Goal: Find specific page/section: Find specific page/section

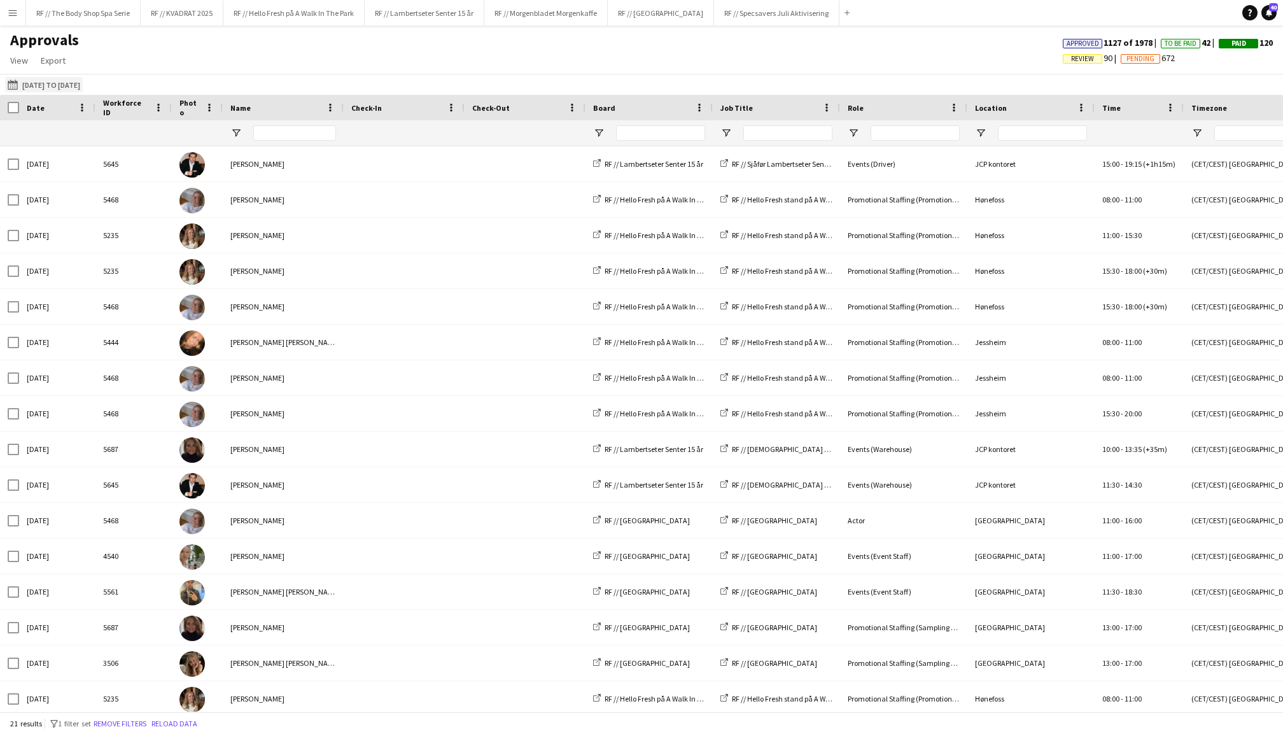
click at [51, 80] on button "[DATE] to [DATE] [DATE] to [DATE]" at bounding box center [44, 84] width 78 height 15
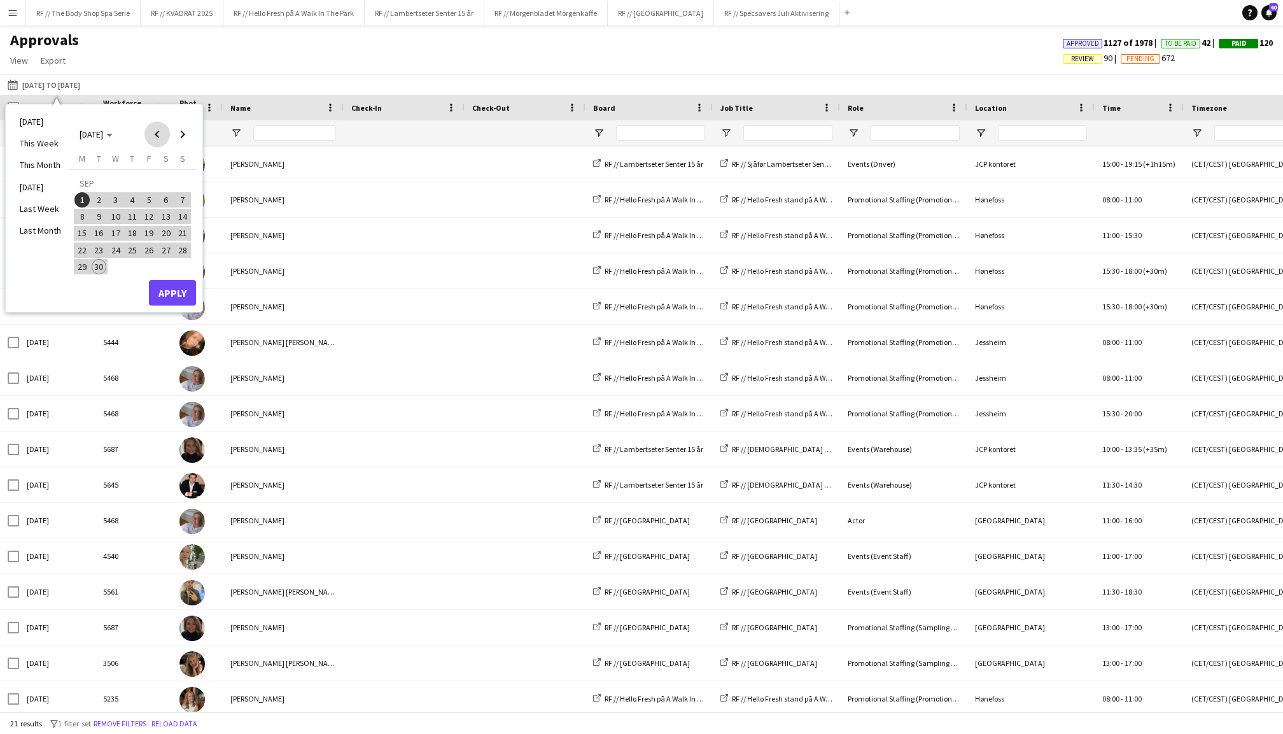
click at [159, 140] on span "Previous month" at bounding box center [156, 134] width 25 height 25
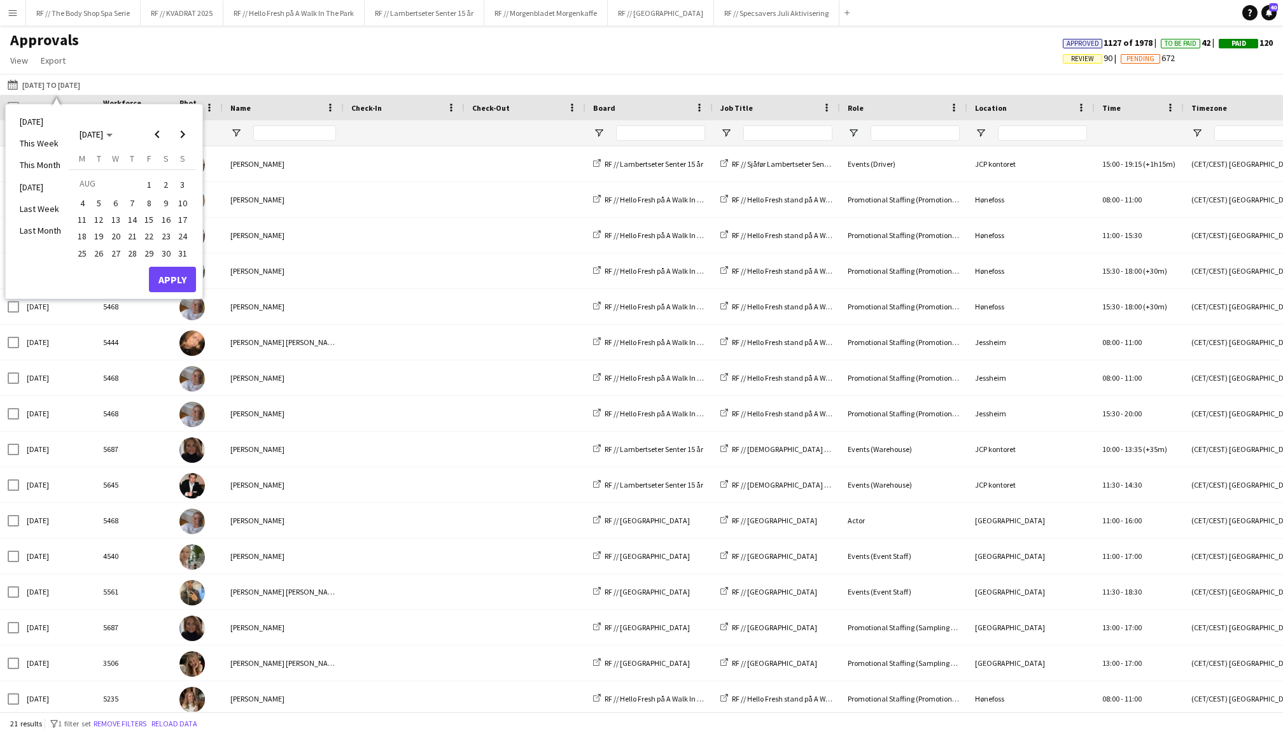
click at [148, 187] on span "1" at bounding box center [148, 185] width 15 height 18
click at [186, 135] on span "Next month" at bounding box center [182, 134] width 25 height 25
click at [182, 227] on span "21" at bounding box center [182, 233] width 15 height 15
click at [169, 300] on button "Apply" at bounding box center [172, 292] width 47 height 25
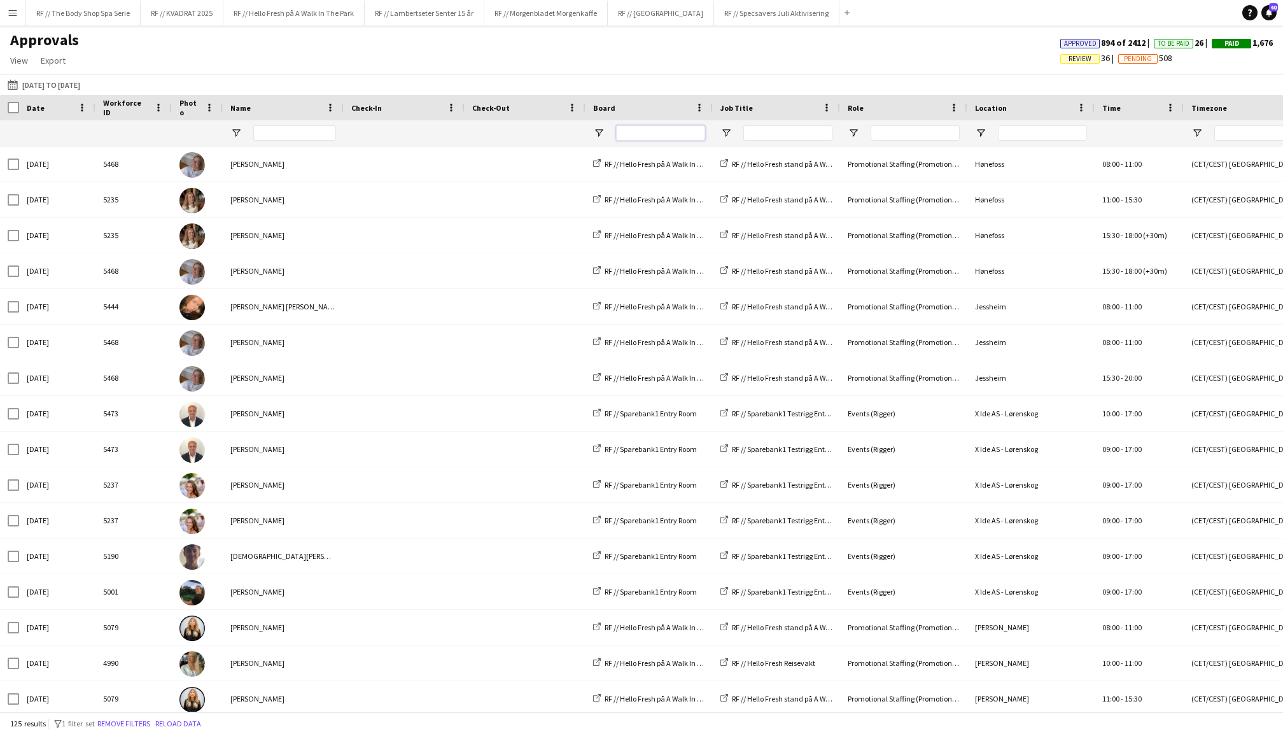
click at [647, 135] on input "Board Filter Input" at bounding box center [660, 132] width 89 height 15
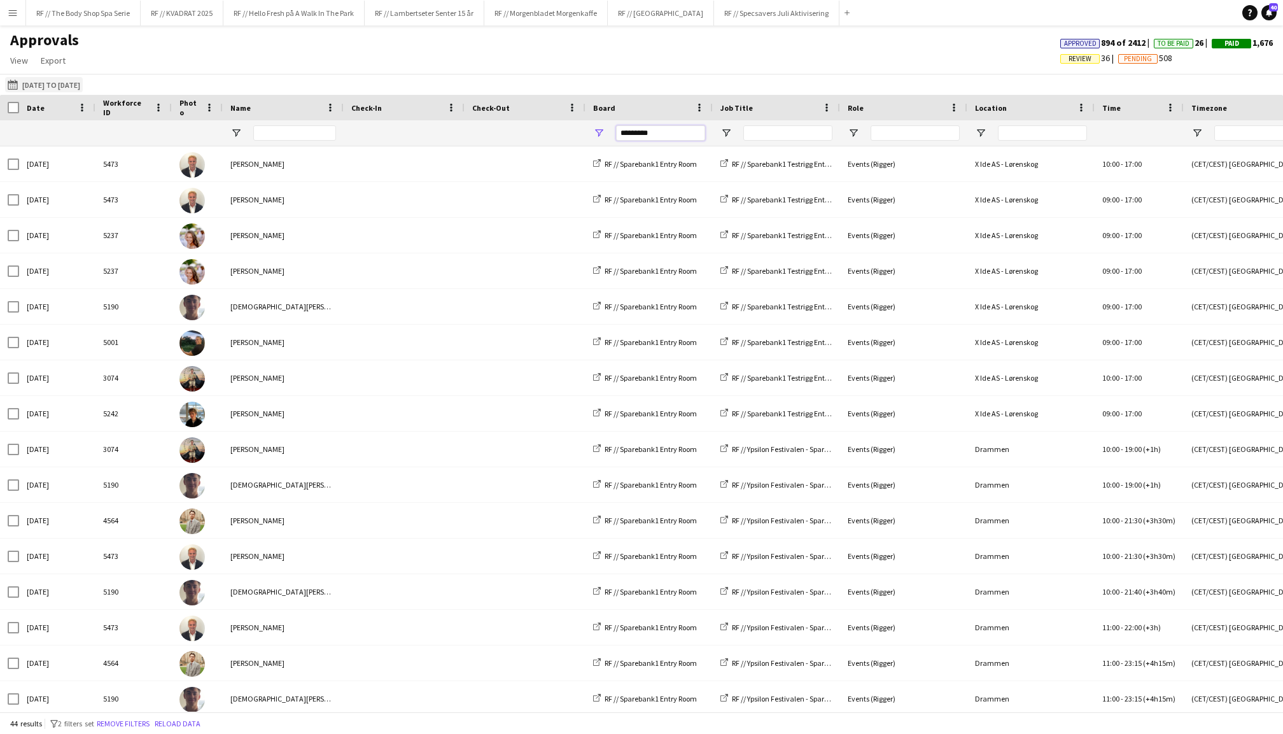
type input "*********"
click at [70, 85] on button "[DATE] to [DATE] [DATE] to [DATE]" at bounding box center [44, 84] width 78 height 15
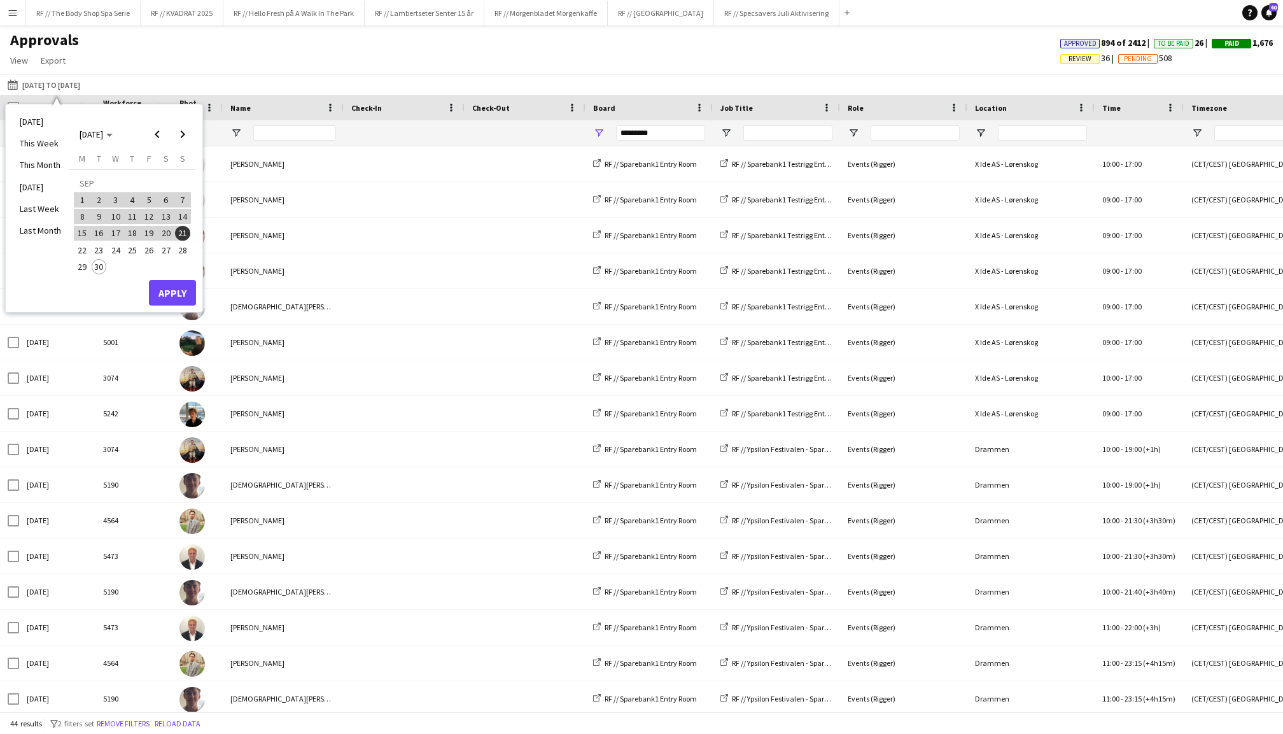
click at [146, 232] on span "19" at bounding box center [148, 233] width 15 height 15
click at [158, 137] on span "Previous month" at bounding box center [156, 134] width 25 height 25
click at [98, 229] on span "19" at bounding box center [99, 236] width 15 height 15
click at [134, 230] on span "21" at bounding box center [132, 236] width 15 height 15
click at [99, 230] on span "19" at bounding box center [99, 236] width 15 height 15
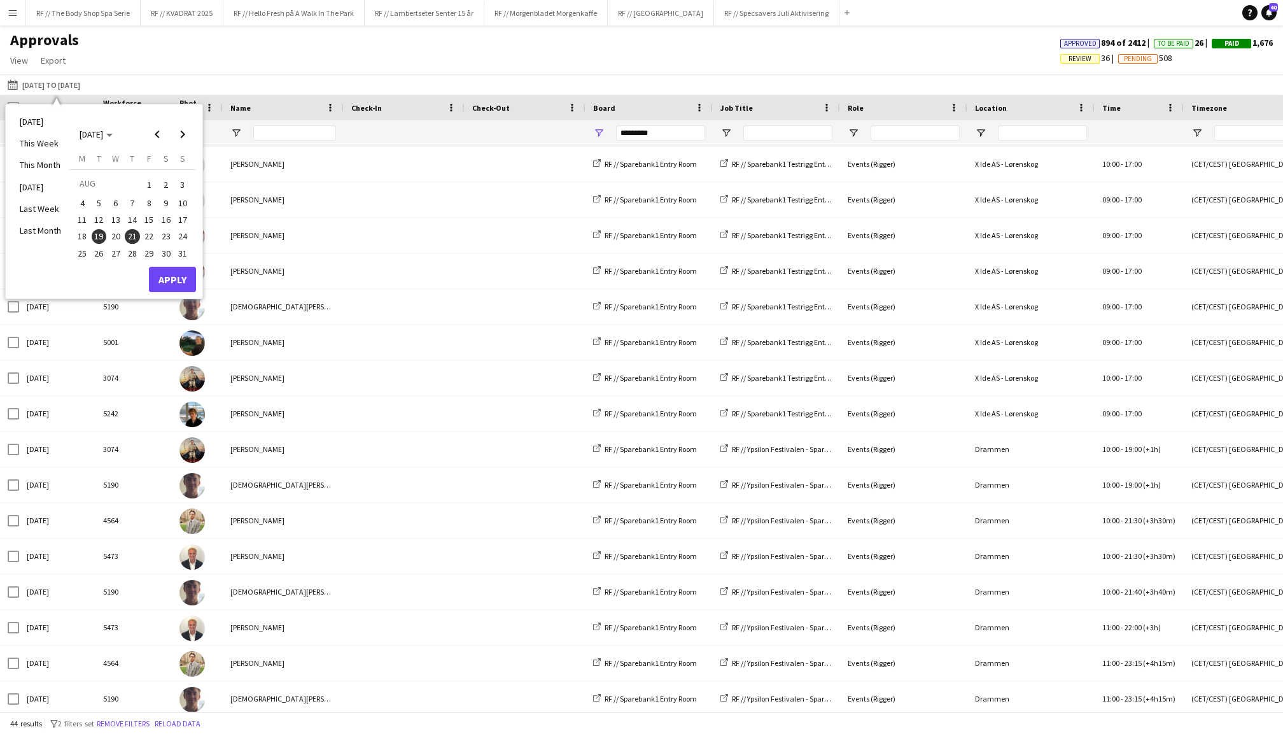
click at [100, 230] on span "19" at bounding box center [99, 236] width 15 height 15
click at [130, 232] on span "21" at bounding box center [132, 236] width 15 height 15
click at [176, 275] on button "Apply" at bounding box center [172, 279] width 47 height 25
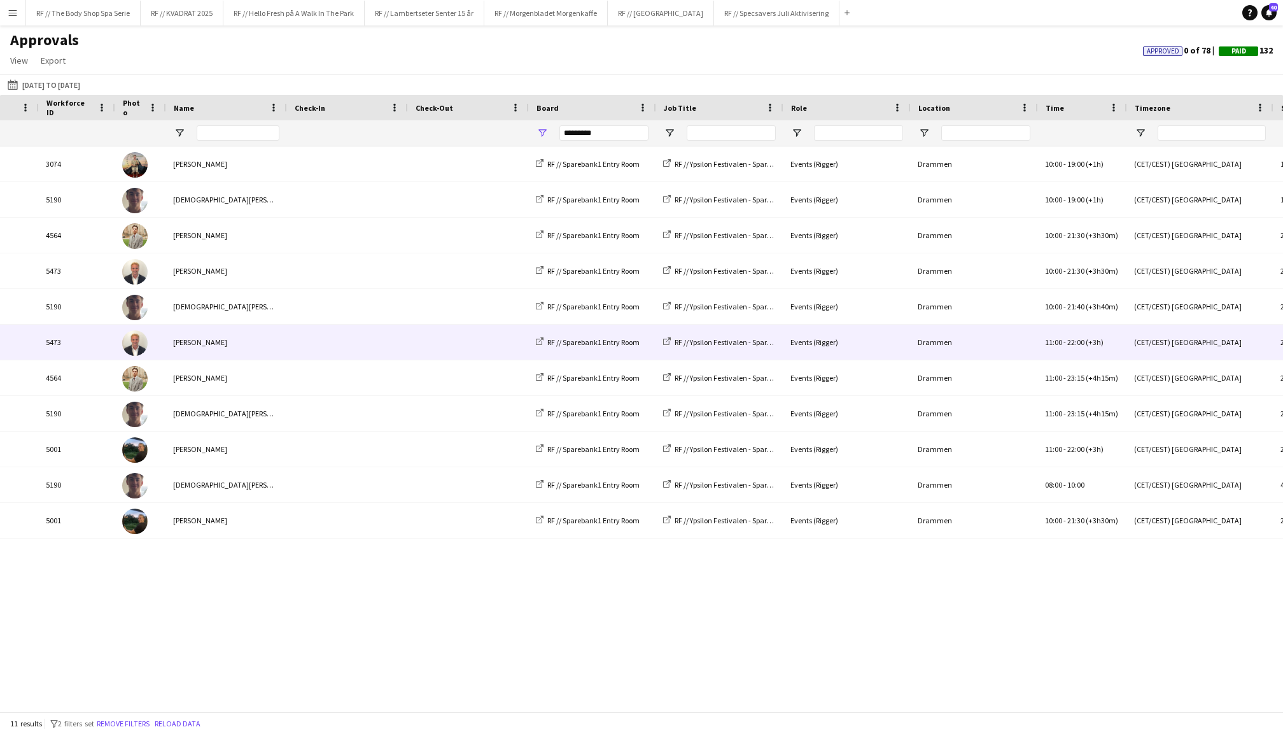
scroll to position [0, 129]
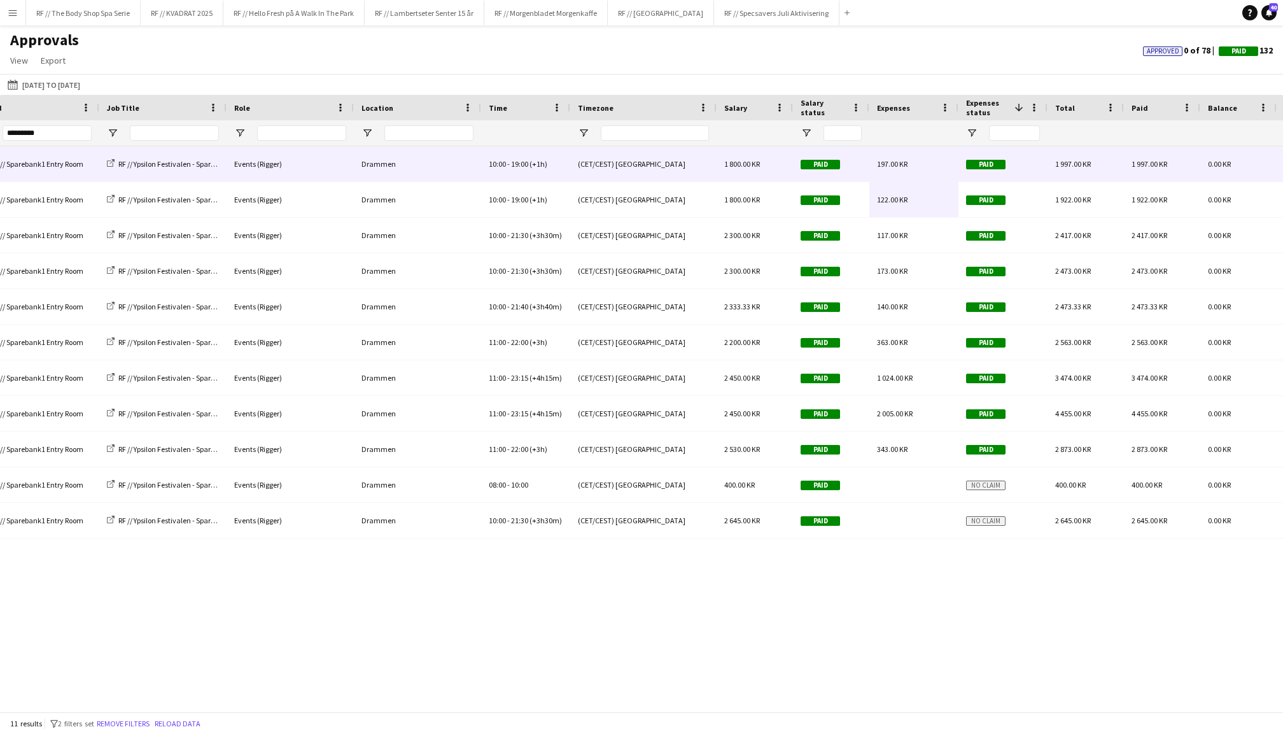
click at [509, 169] on div "10:00 - 19:00 (+1h)" at bounding box center [525, 163] width 89 height 35
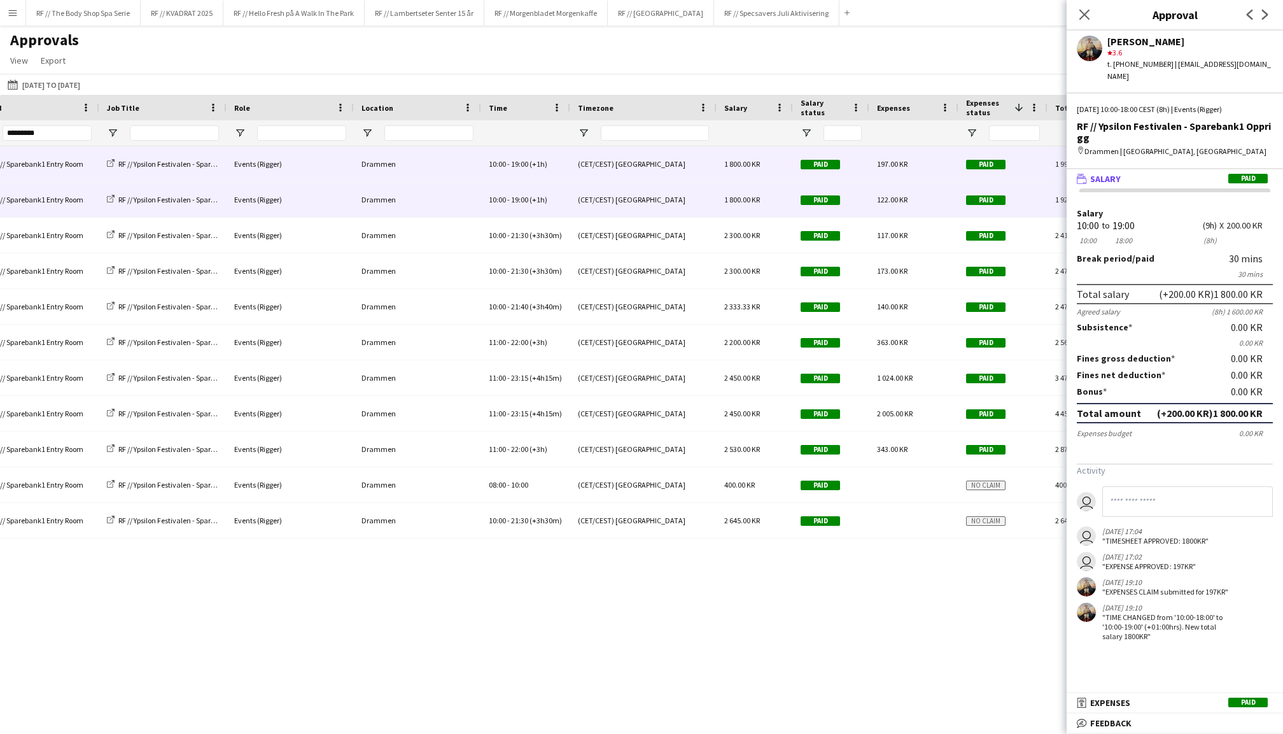
click at [527, 198] on span "10:00 - 19:00 (+1h)" at bounding box center [518, 200] width 59 height 10
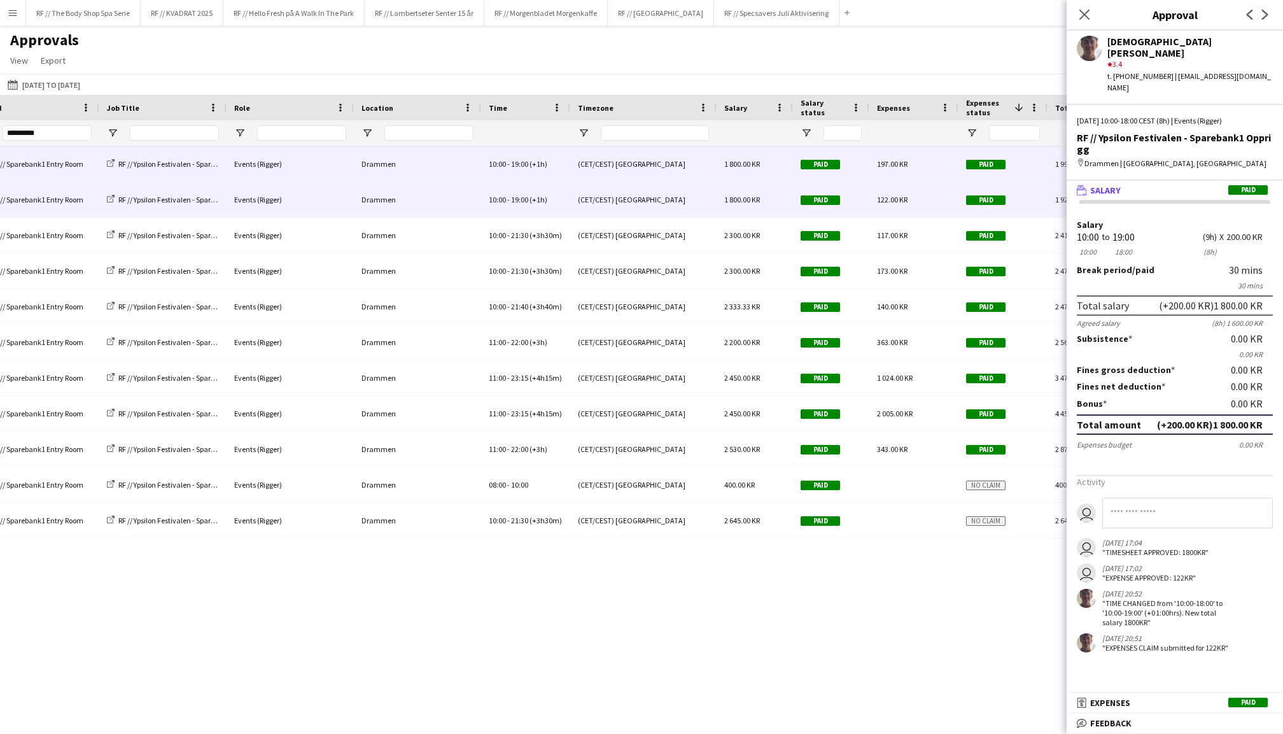
click at [533, 167] on span "(+1h)" at bounding box center [538, 164] width 18 height 10
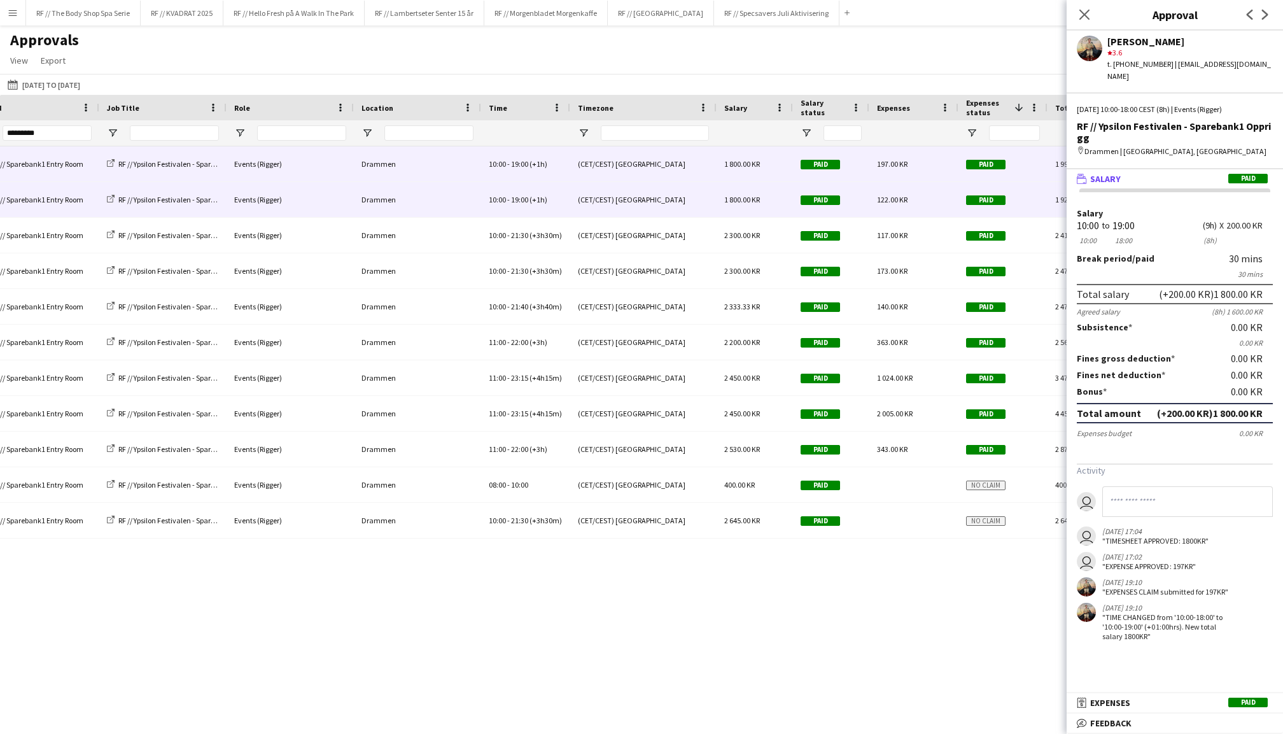
click at [522, 192] on div "10:00 - 19:00 (+1h)" at bounding box center [525, 199] width 89 height 35
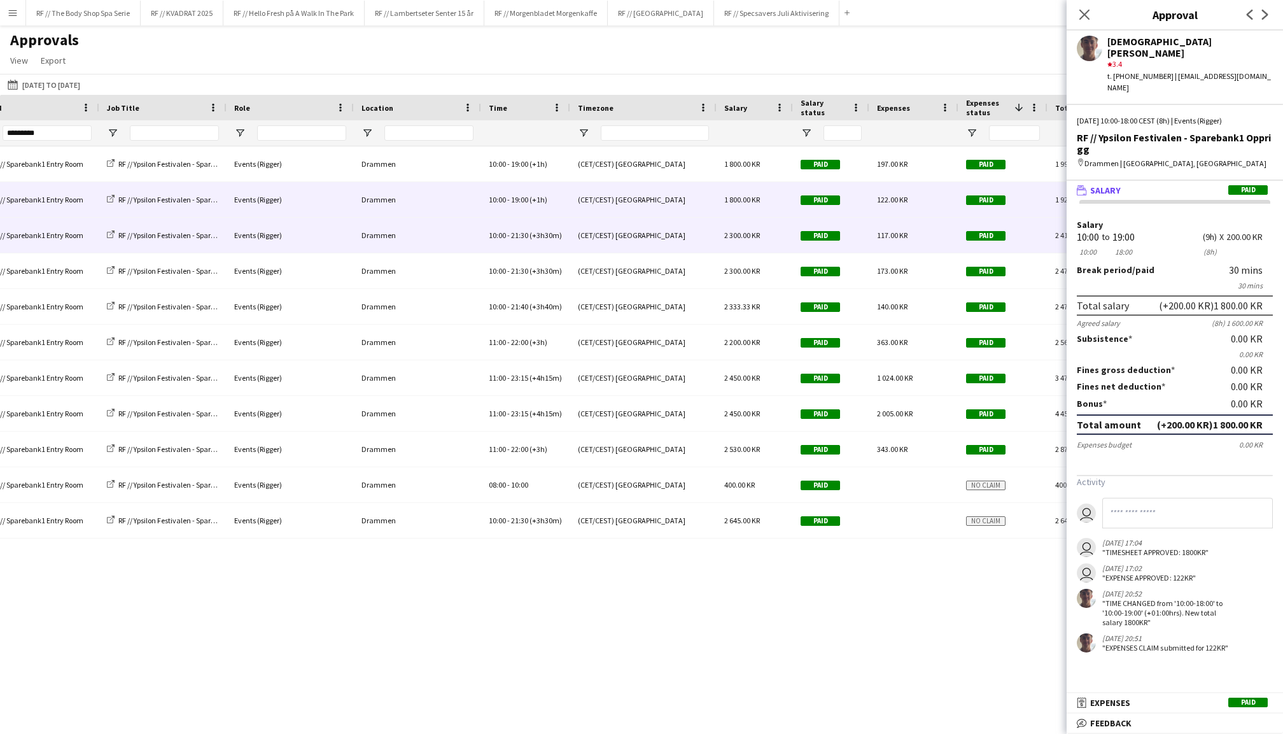
click at [525, 245] on div "10:00 - 21:30 (+3h30m)" at bounding box center [525, 235] width 89 height 35
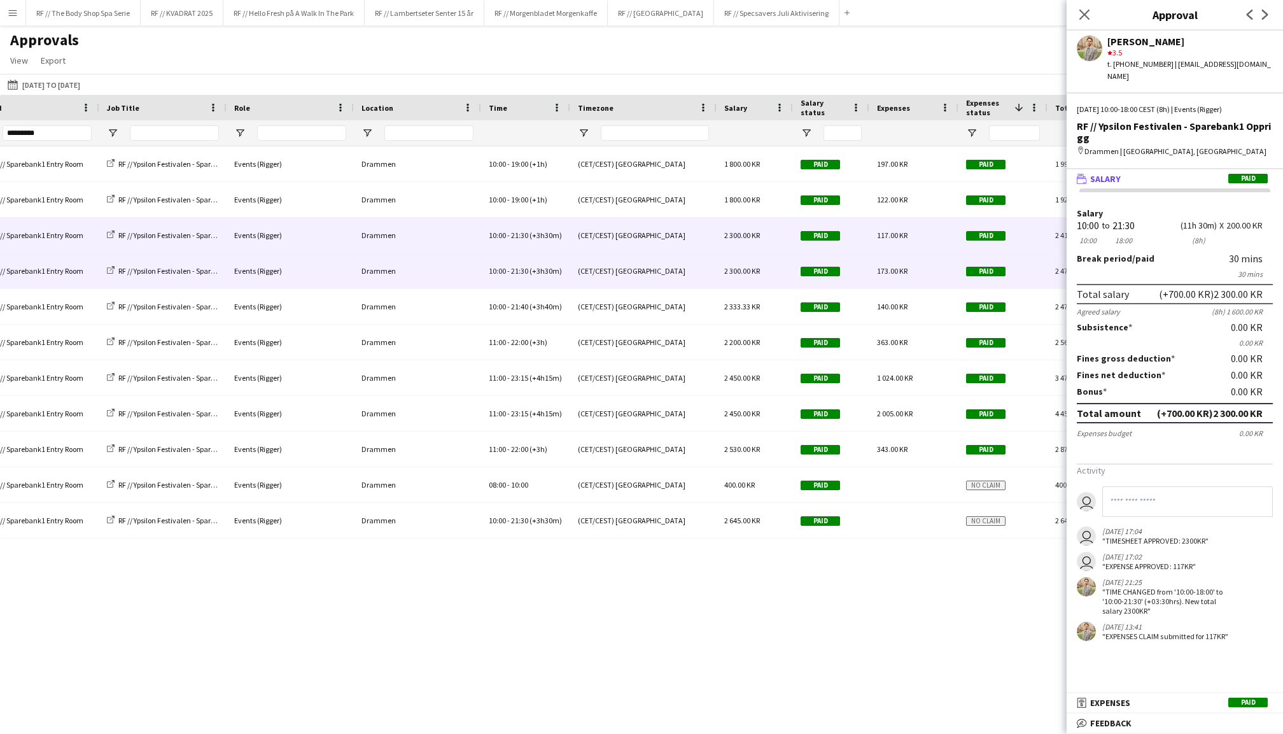
click at [533, 268] on span "(+3h30m)" at bounding box center [545, 271] width 32 height 10
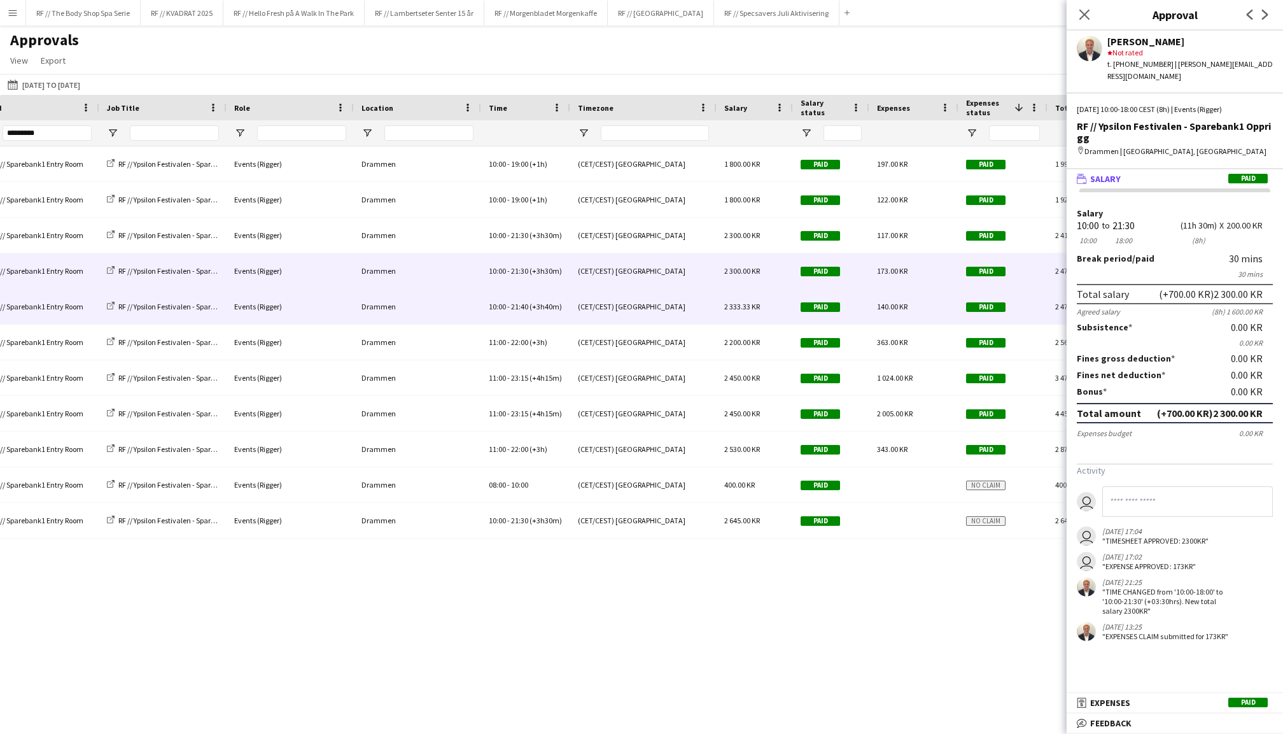
click at [531, 309] on span "(+3h40m)" at bounding box center [545, 307] width 32 height 10
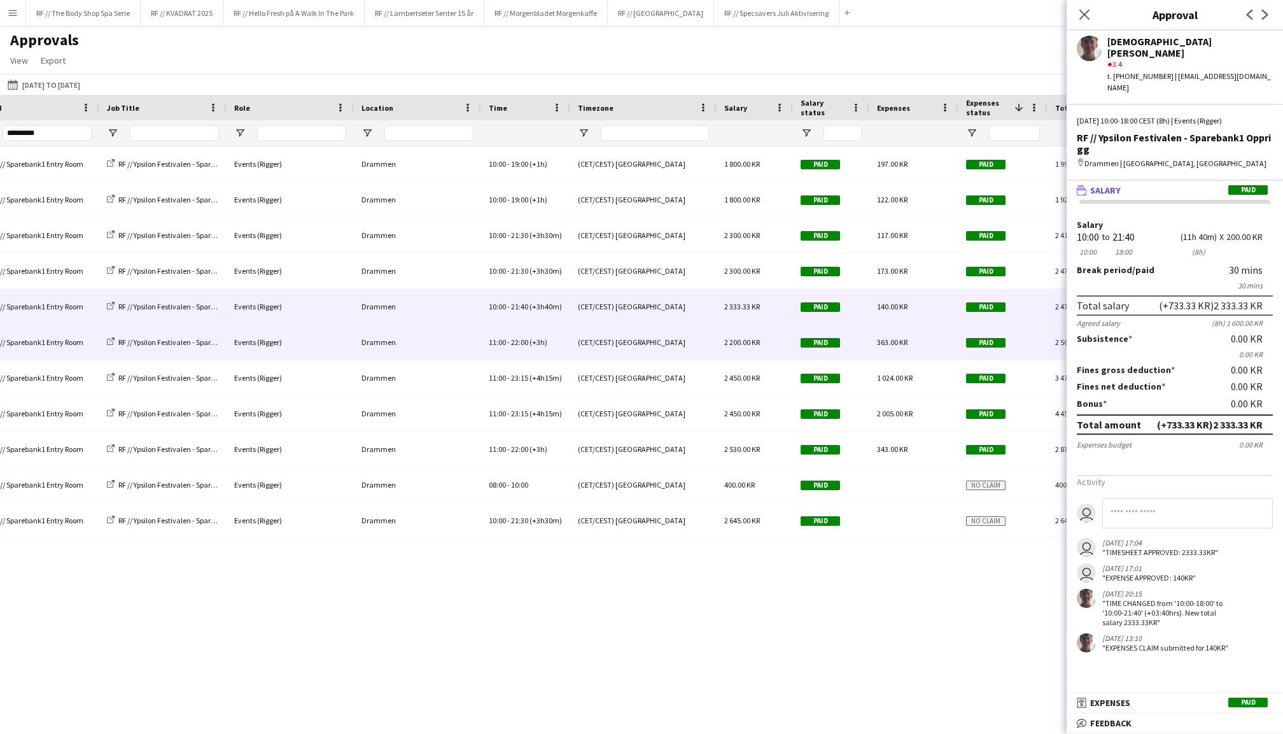
click at [522, 347] on div "11:00 - 22:00 (+3h)" at bounding box center [525, 341] width 89 height 35
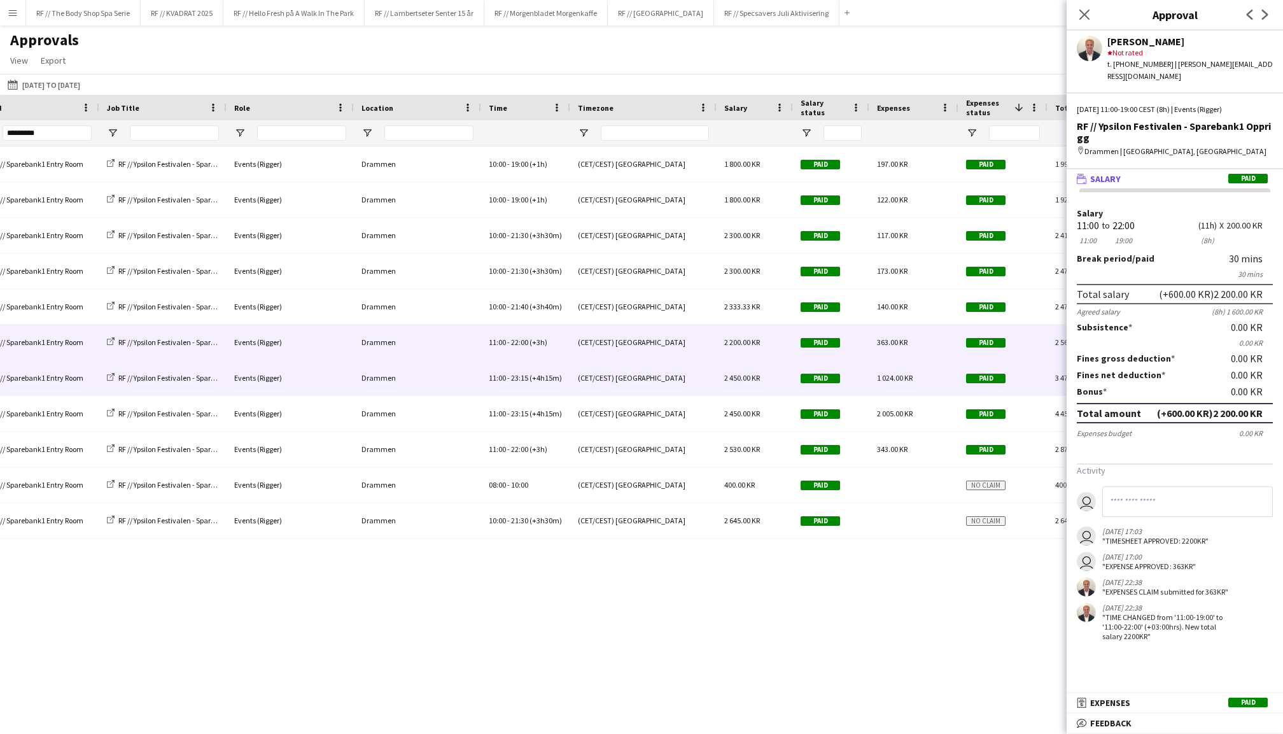
click at [532, 392] on div "11:00 - 23:15 (+4h15m)" at bounding box center [525, 377] width 89 height 35
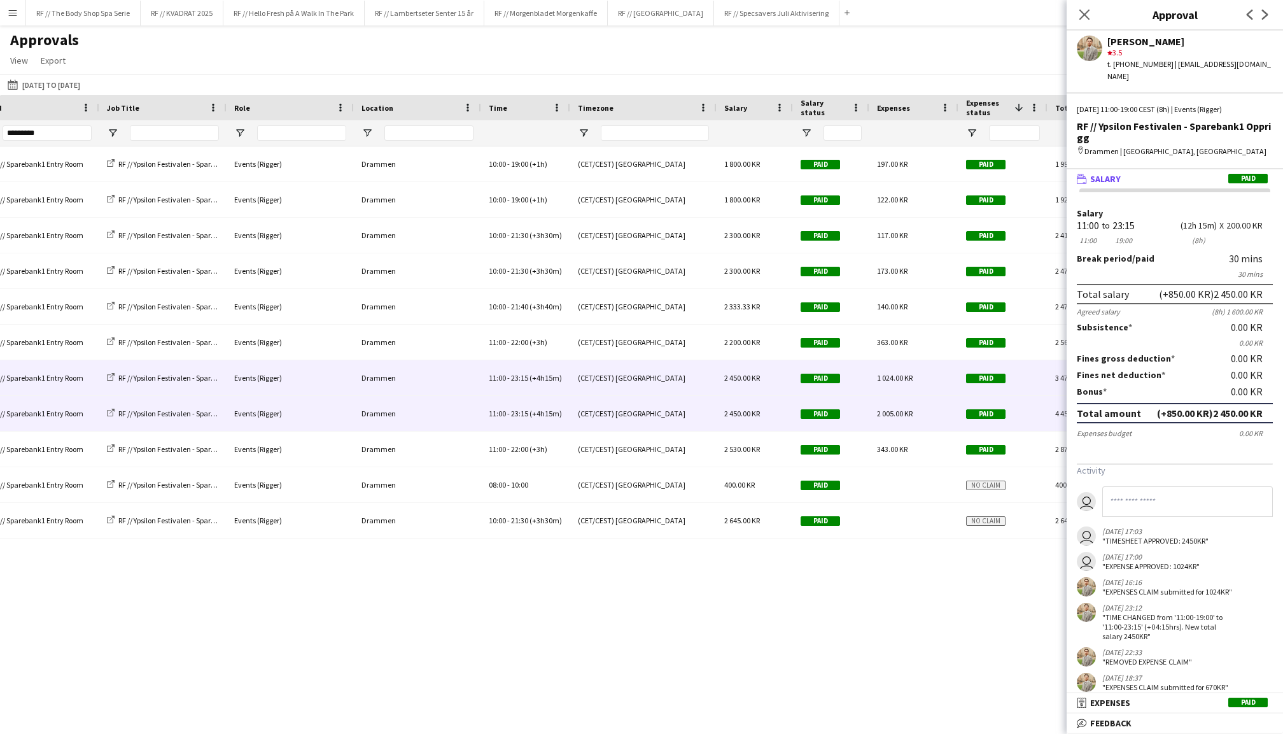
click at [529, 415] on span "(+4h15m)" at bounding box center [545, 413] width 32 height 10
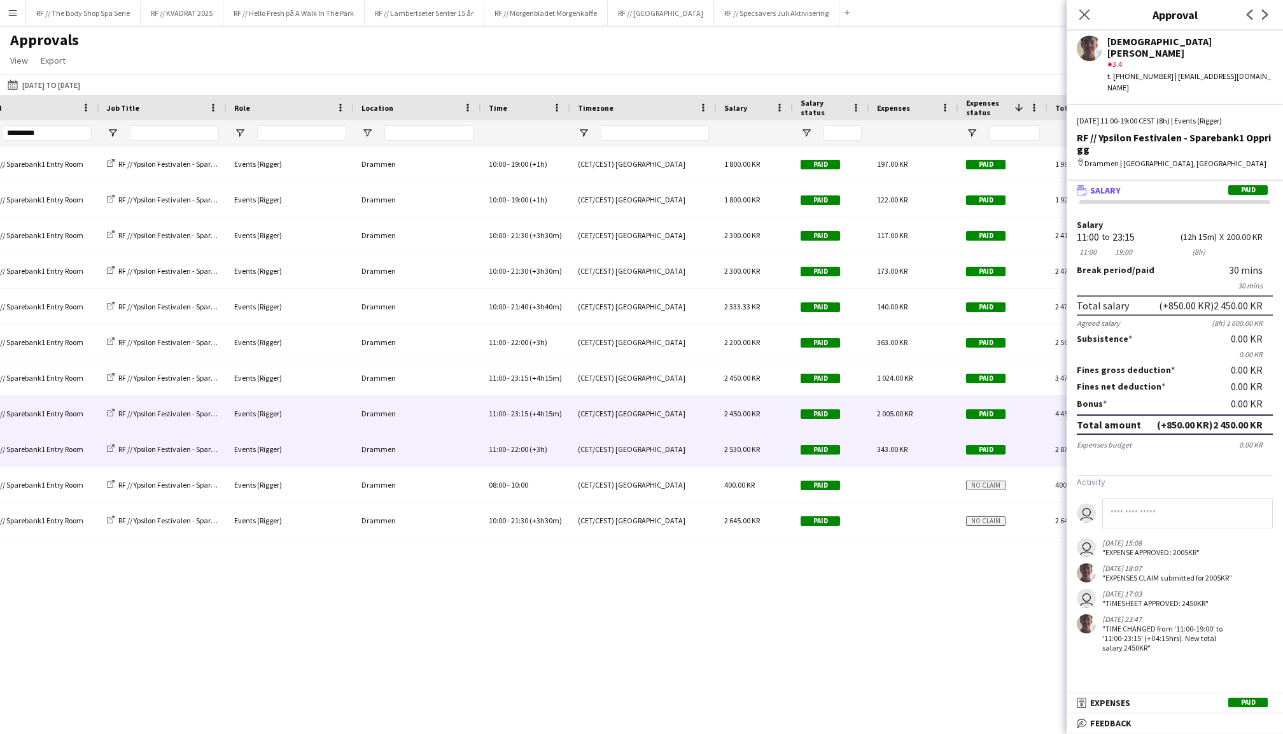
click at [528, 454] on div "11:00 - 22:00 (+3h)" at bounding box center [525, 448] width 89 height 35
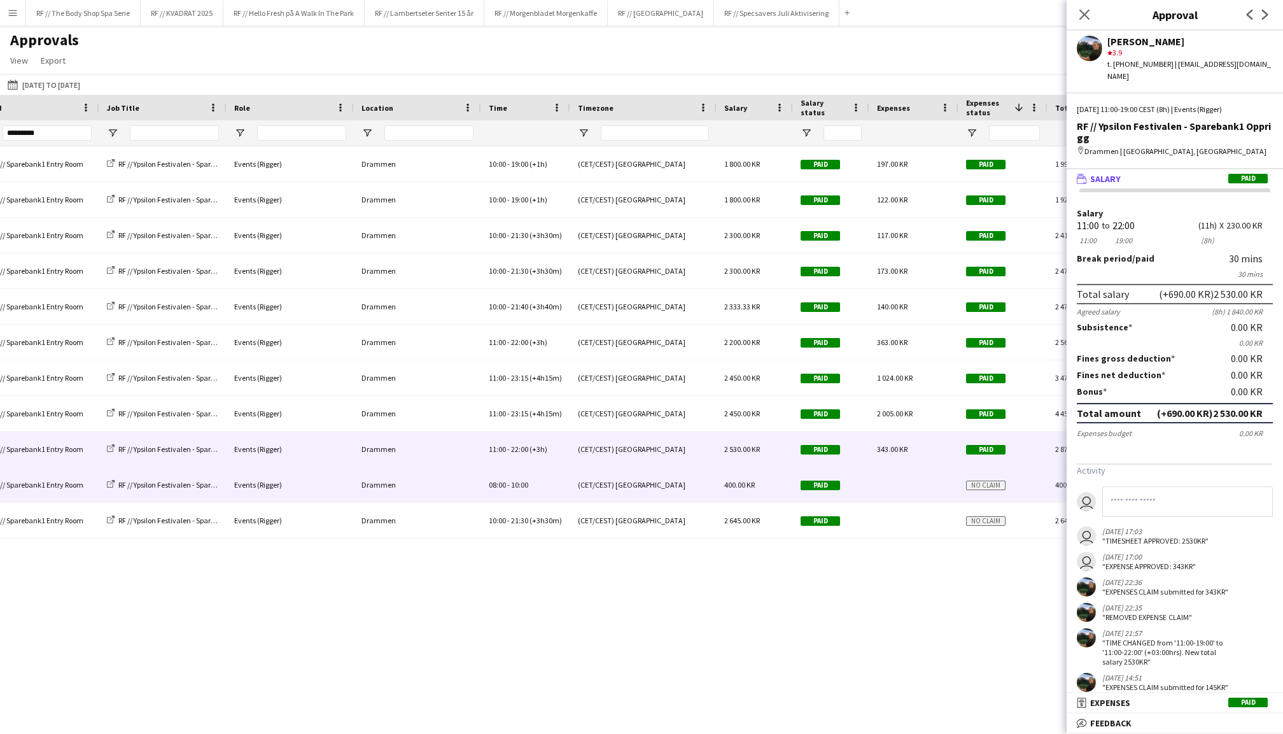
click at [527, 482] on span "10:00" at bounding box center [519, 485] width 17 height 10
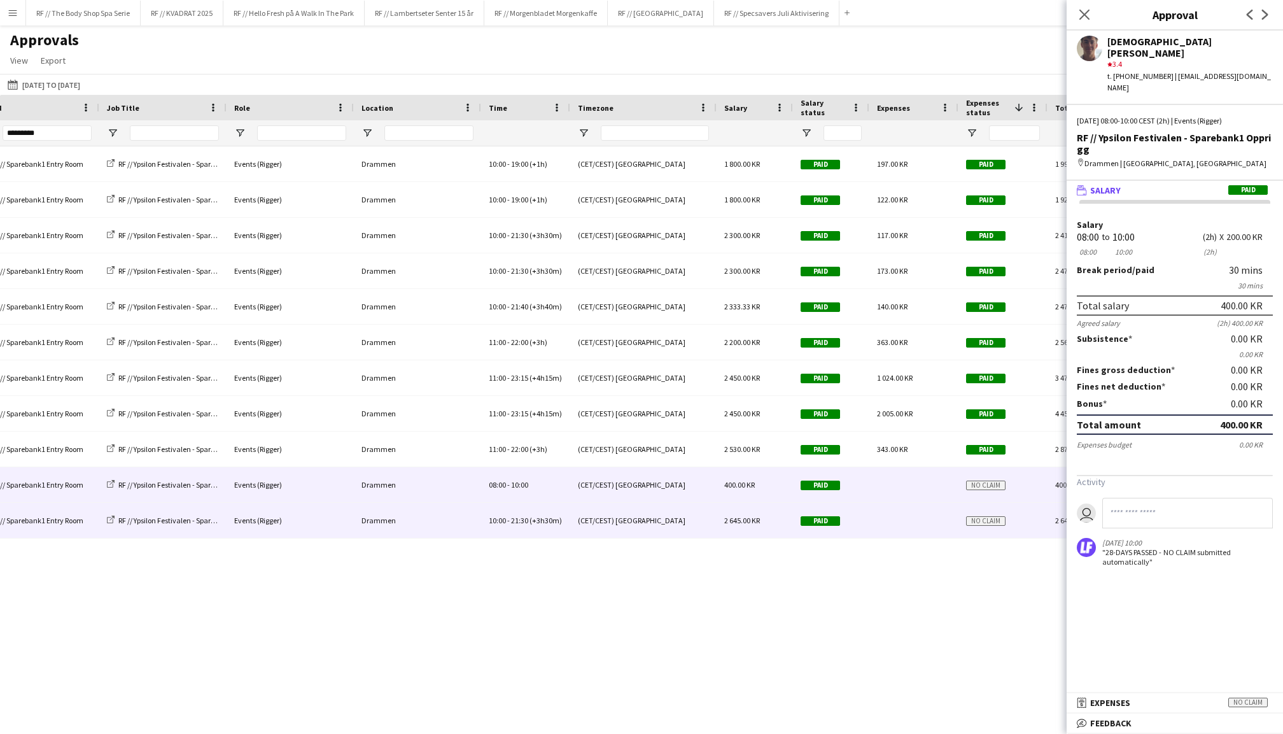
click at [529, 512] on div "10:00 - 21:30 (+3h30m)" at bounding box center [525, 520] width 89 height 35
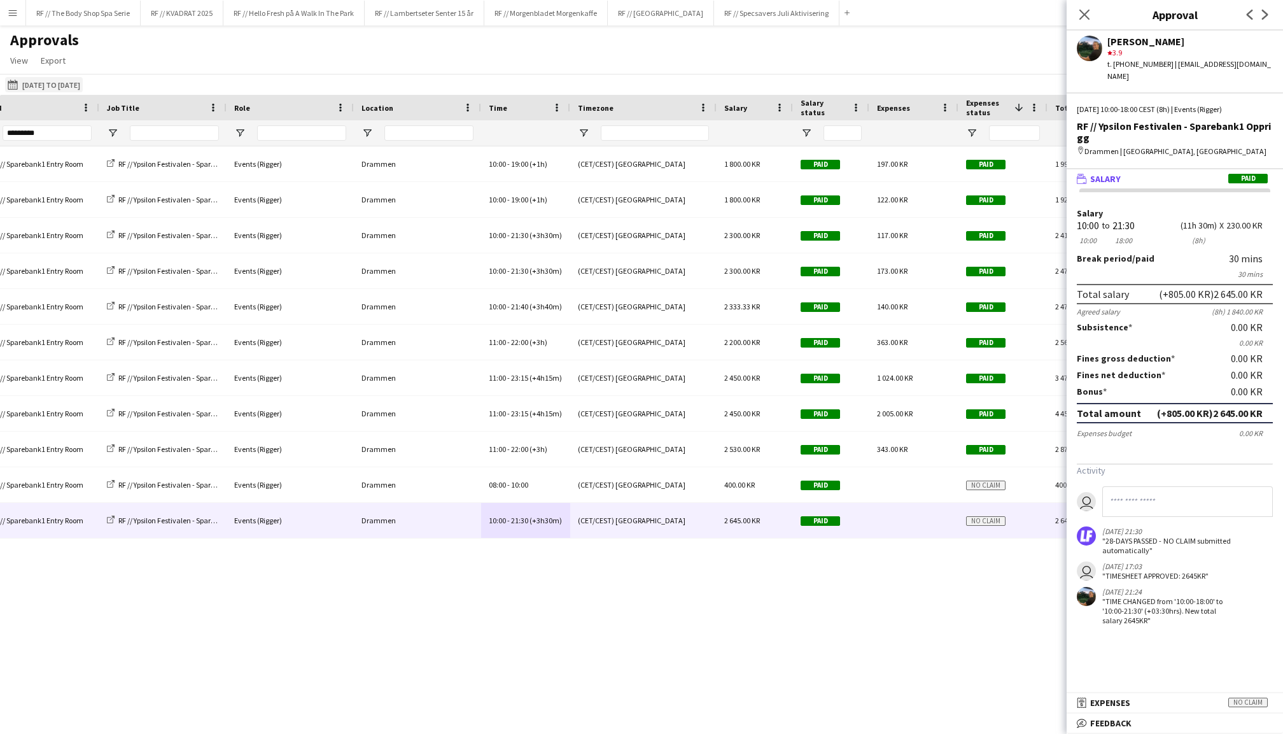
click at [71, 81] on button "[DATE] to [DATE] [DATE] to [DATE]" at bounding box center [44, 84] width 78 height 15
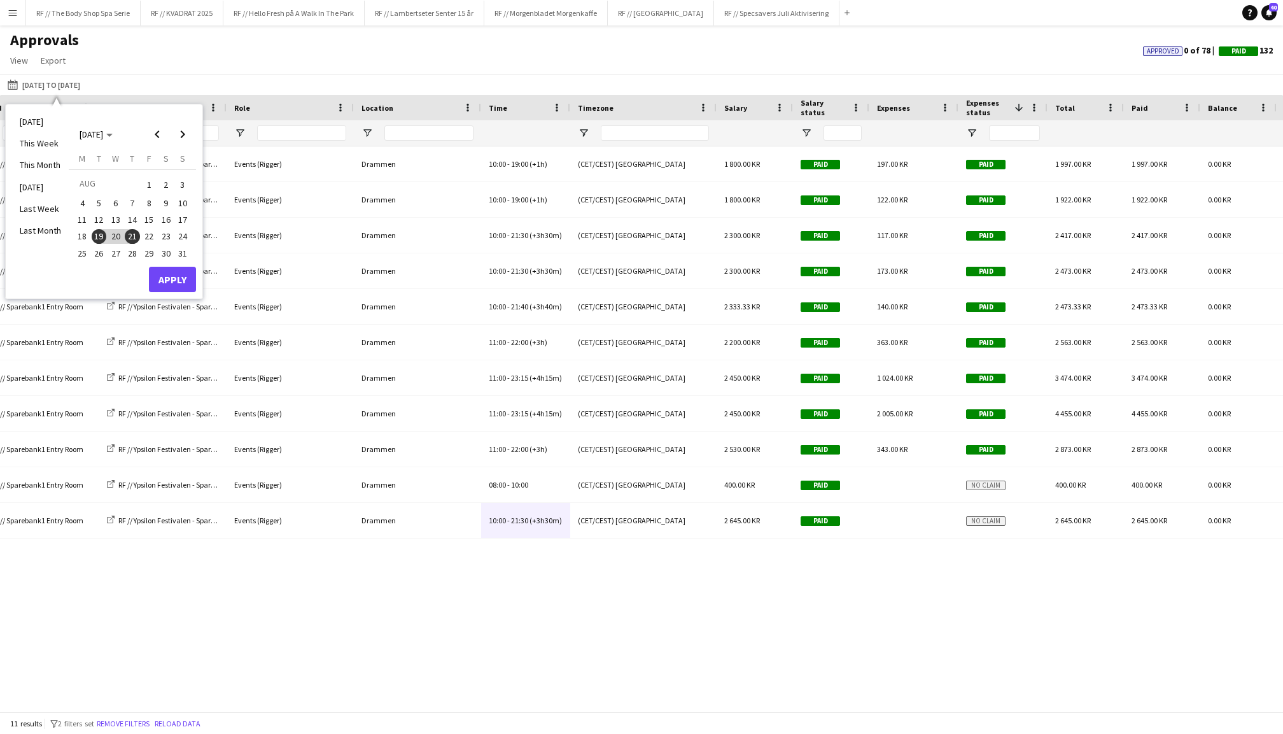
click at [146, 229] on span "22" at bounding box center [148, 236] width 15 height 15
click at [171, 232] on span "23" at bounding box center [165, 236] width 15 height 15
click at [176, 276] on button "Apply" at bounding box center [172, 279] width 47 height 25
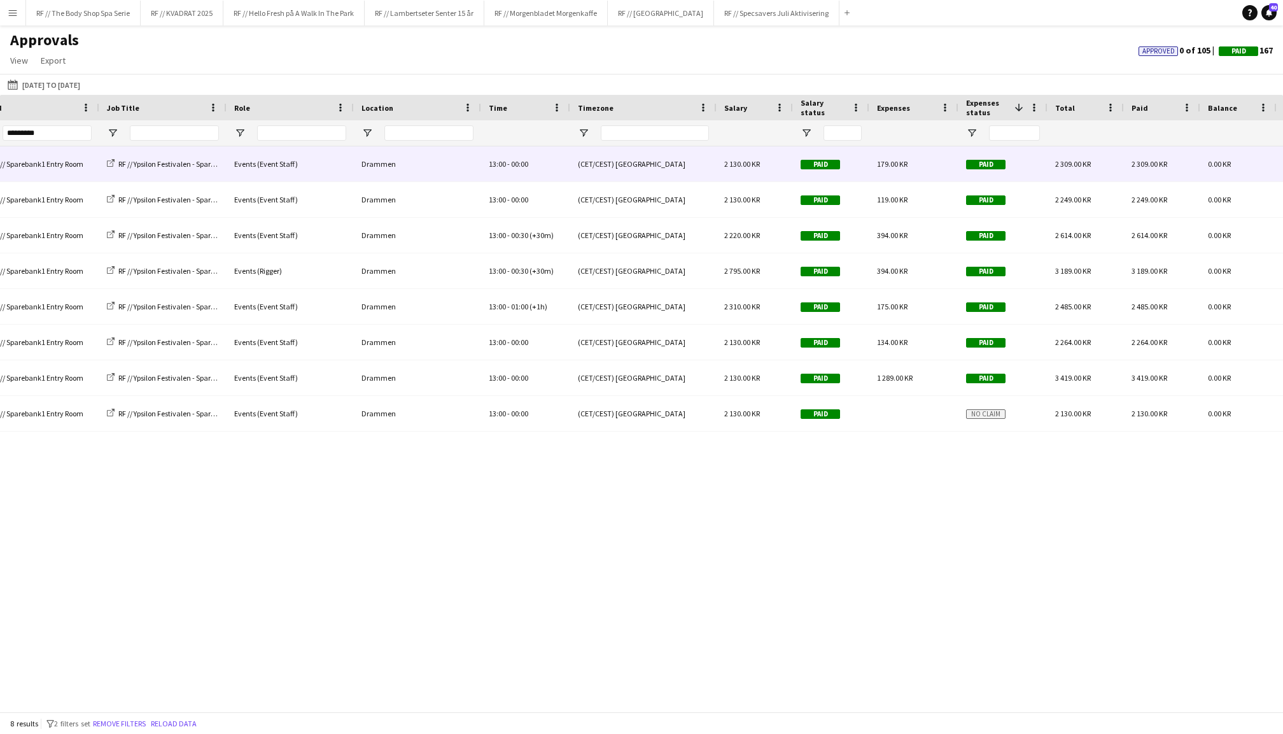
click at [529, 162] on div "13:00 - 00:00" at bounding box center [525, 163] width 89 height 35
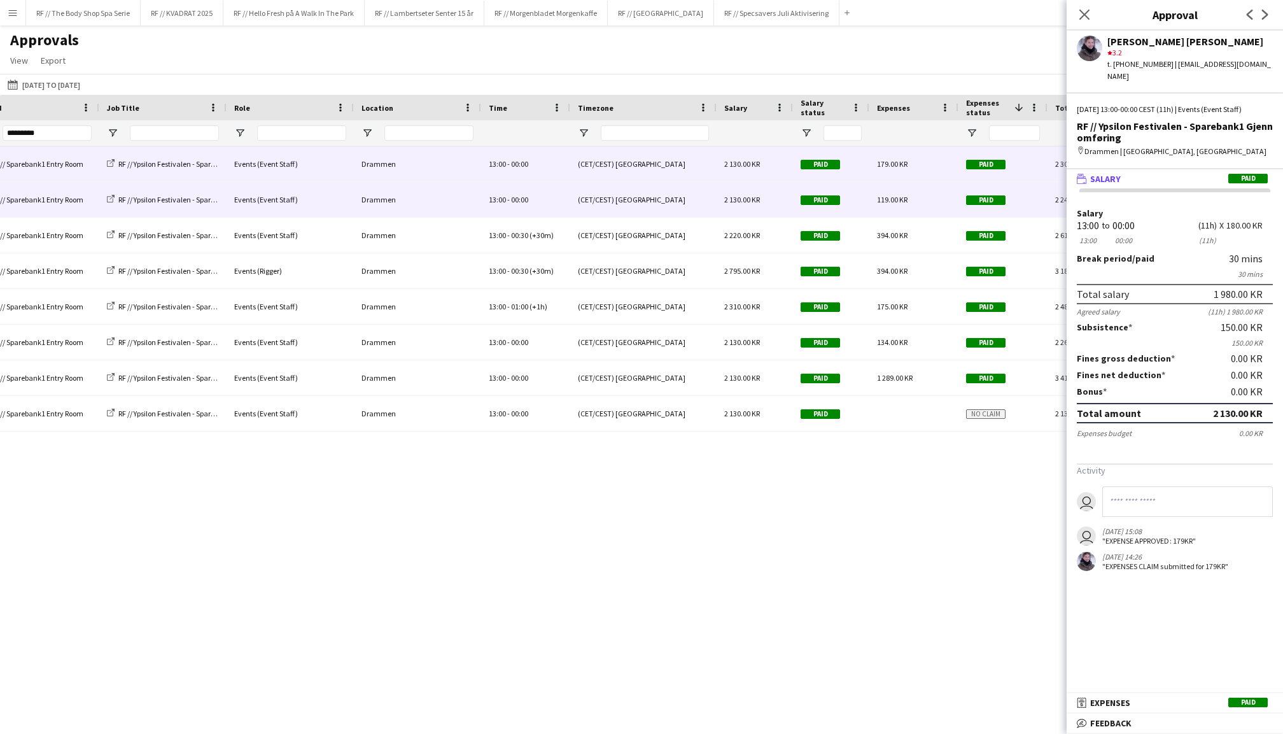
click at [522, 202] on span "00:00" at bounding box center [519, 200] width 17 height 10
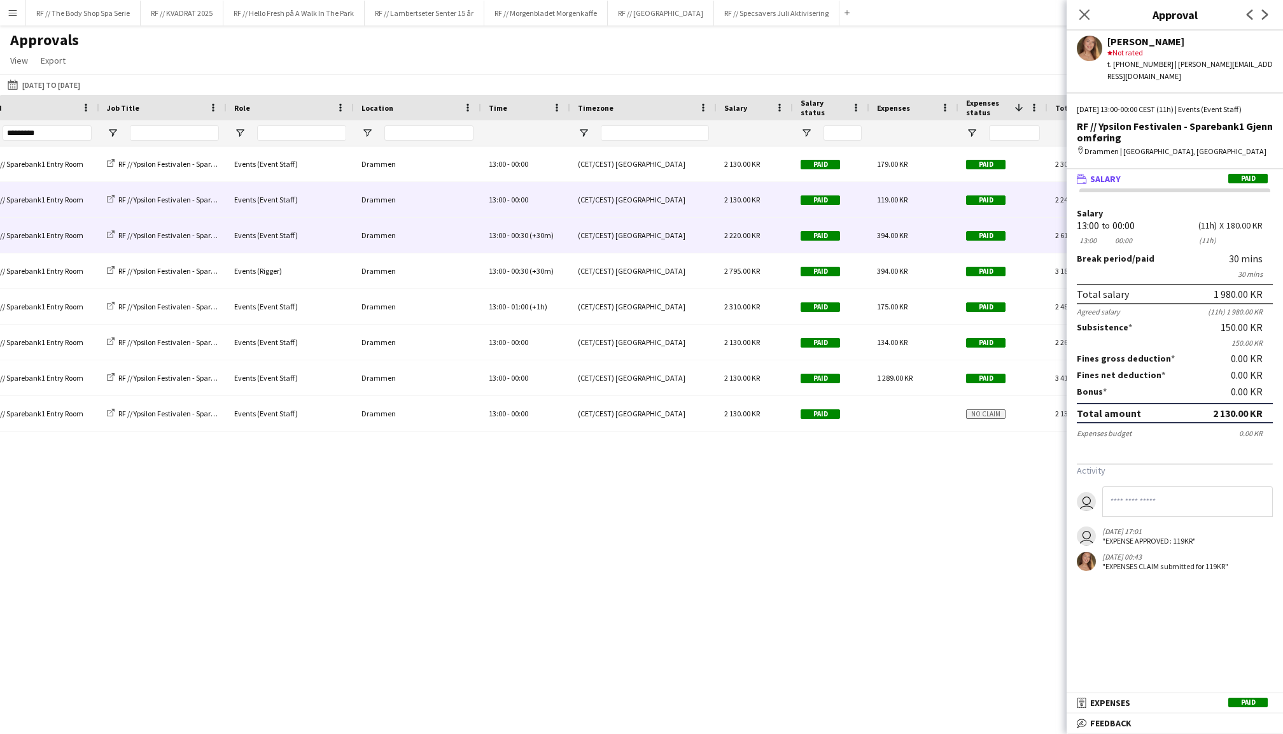
click at [520, 232] on span "00:30" at bounding box center [519, 235] width 17 height 10
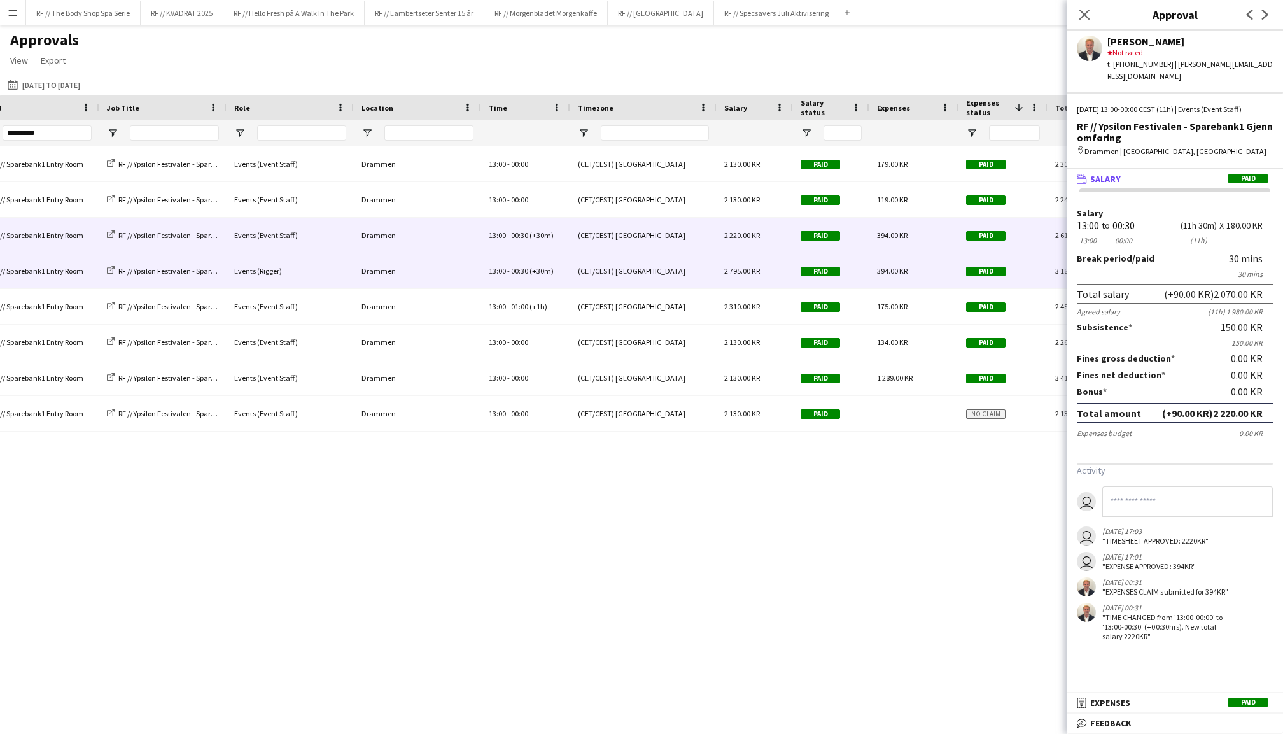
click at [520, 267] on span "00:30" at bounding box center [519, 271] width 17 height 10
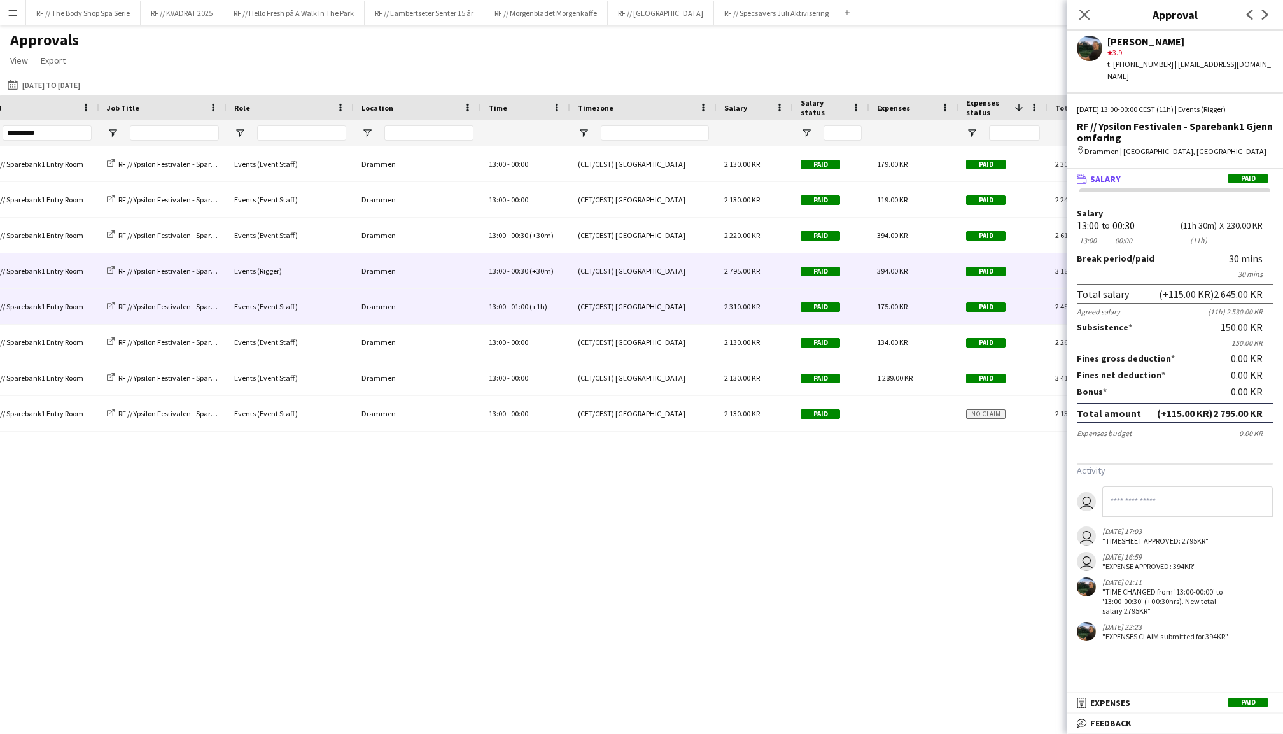
click at [522, 304] on span "01:00" at bounding box center [519, 307] width 17 height 10
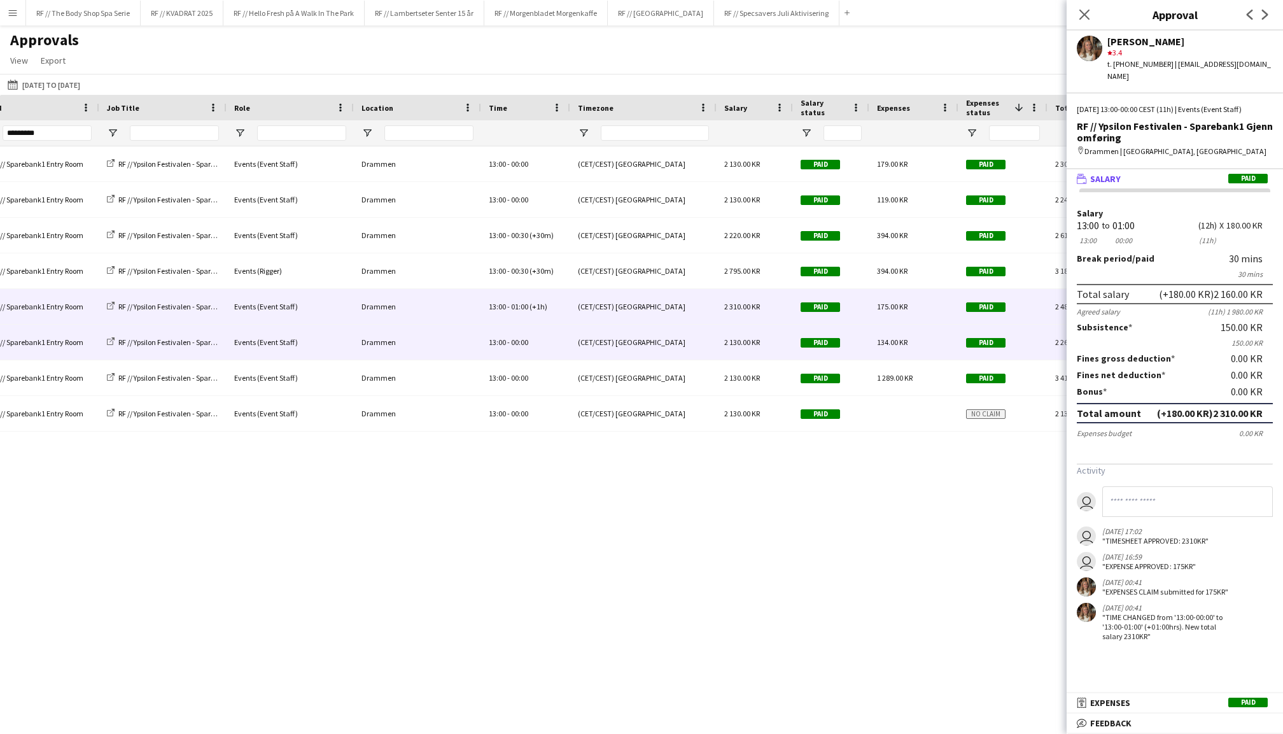
click at [518, 334] on div "13:00 - 00:00" at bounding box center [525, 341] width 89 height 35
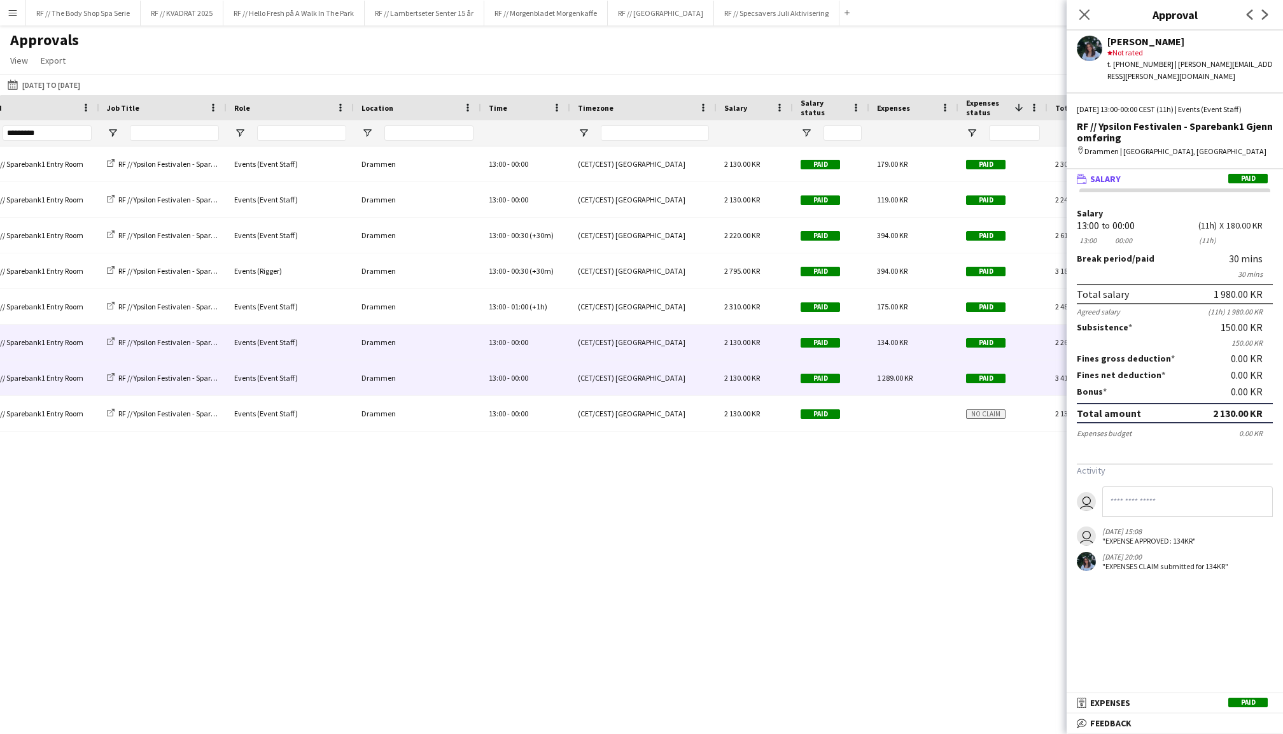
click at [520, 377] on span "00:00" at bounding box center [519, 378] width 17 height 10
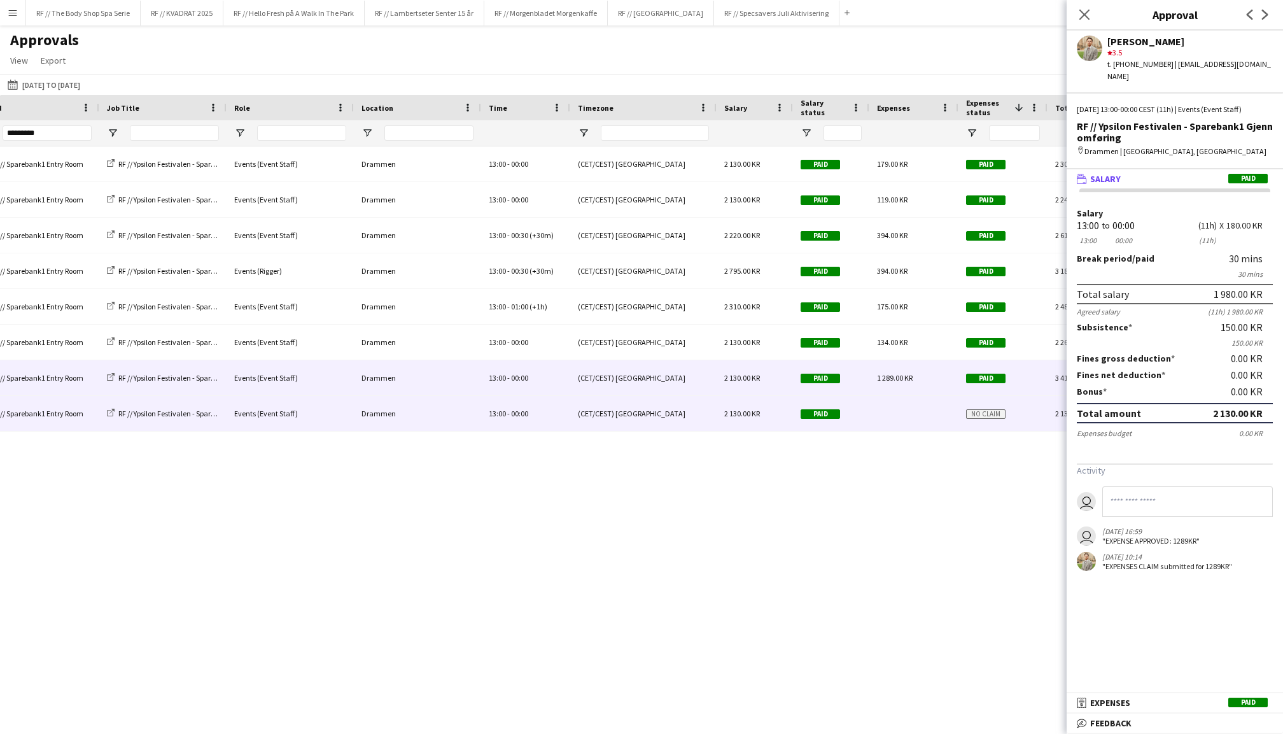
click at [522, 428] on div "13:00 - 00:00" at bounding box center [525, 413] width 89 height 35
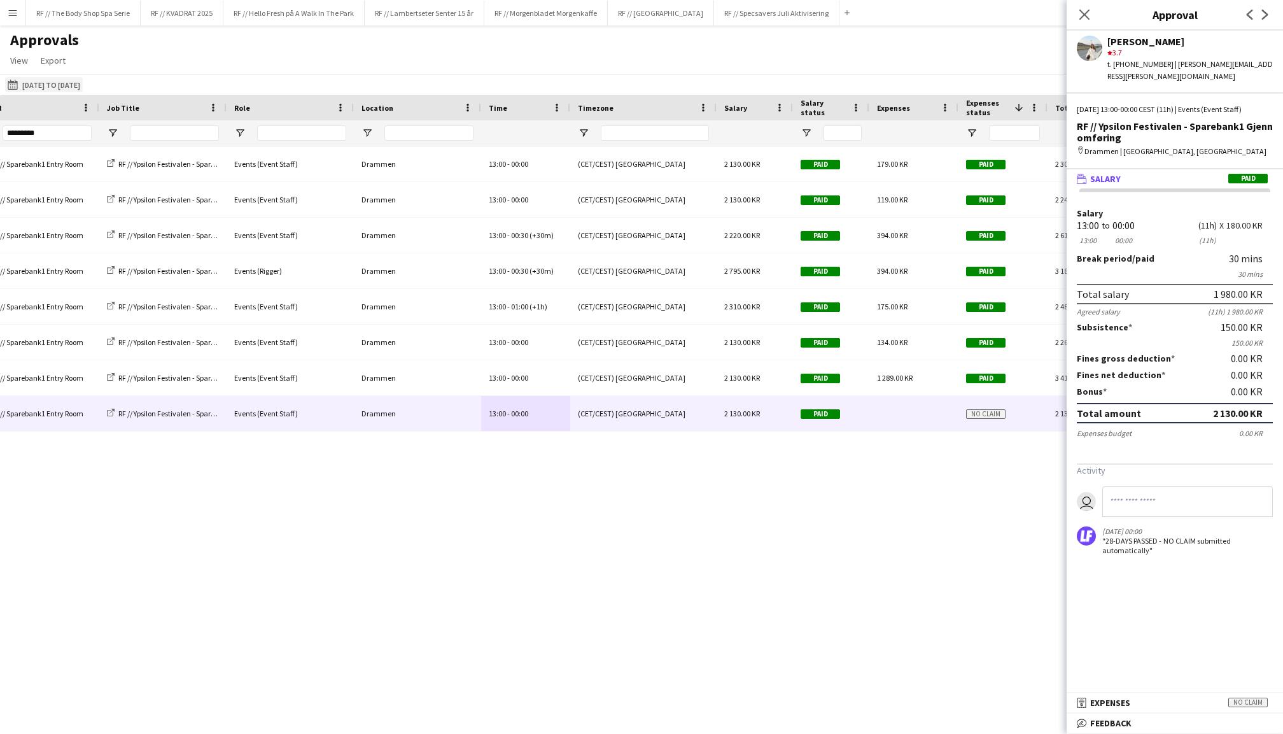
click at [77, 89] on button "[DATE] to [DATE] [DATE] to [DATE]" at bounding box center [44, 84] width 78 height 15
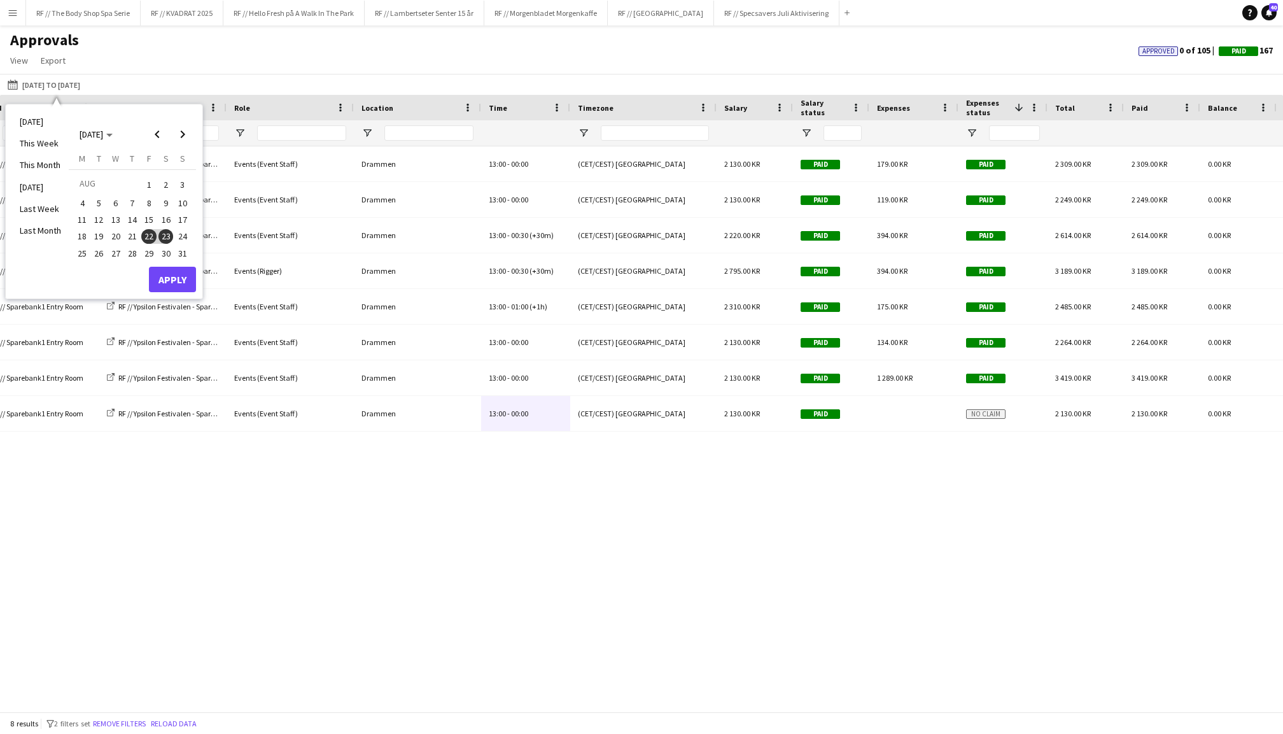
click at [181, 232] on span "24" at bounding box center [182, 236] width 15 height 15
click at [97, 251] on span "26" at bounding box center [99, 253] width 15 height 15
click at [174, 275] on button "Apply" at bounding box center [172, 279] width 47 height 25
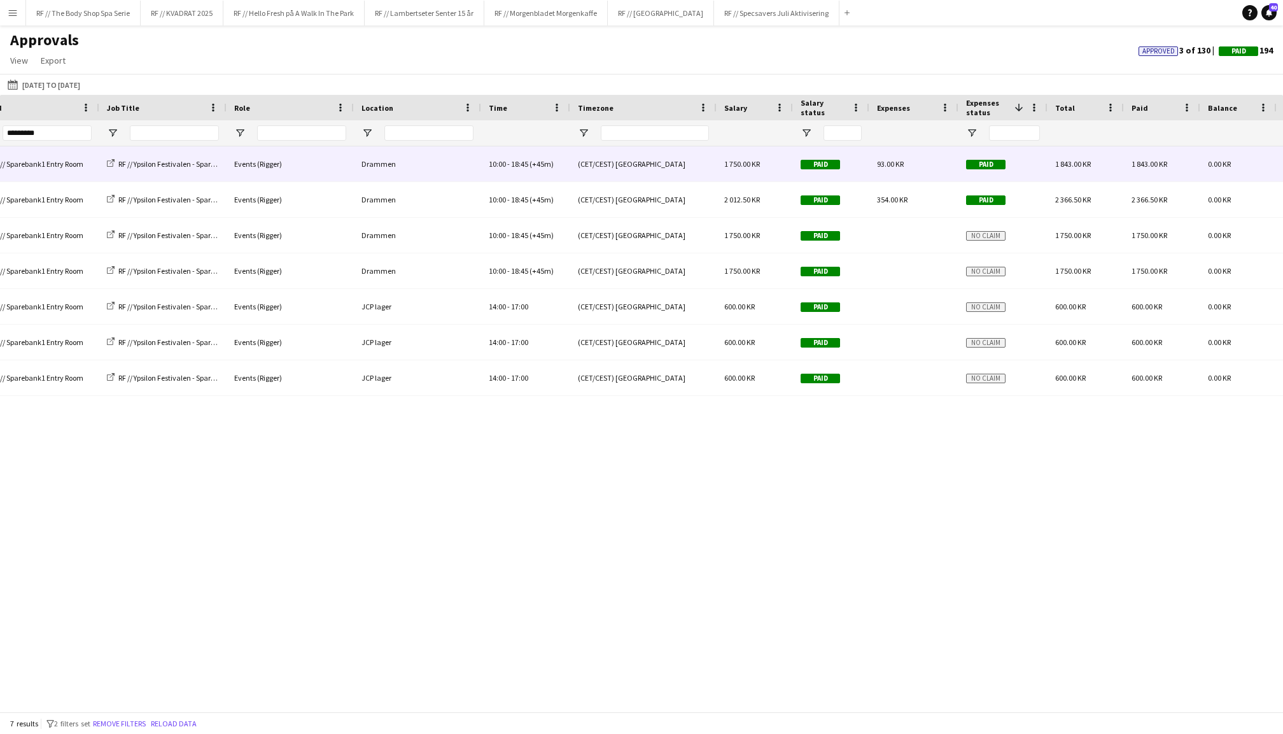
click at [524, 164] on span "18:45" at bounding box center [519, 164] width 17 height 10
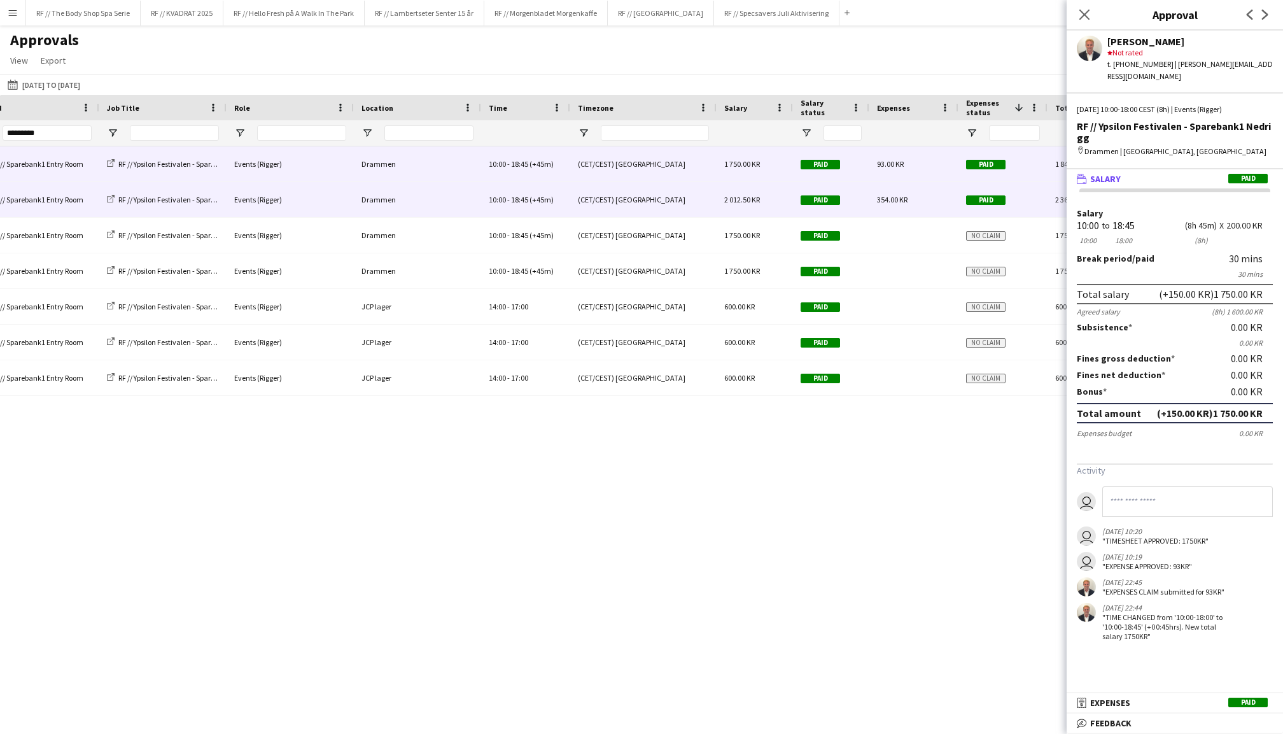
click at [538, 207] on div "10:00 - 18:45 (+45m)" at bounding box center [525, 199] width 89 height 35
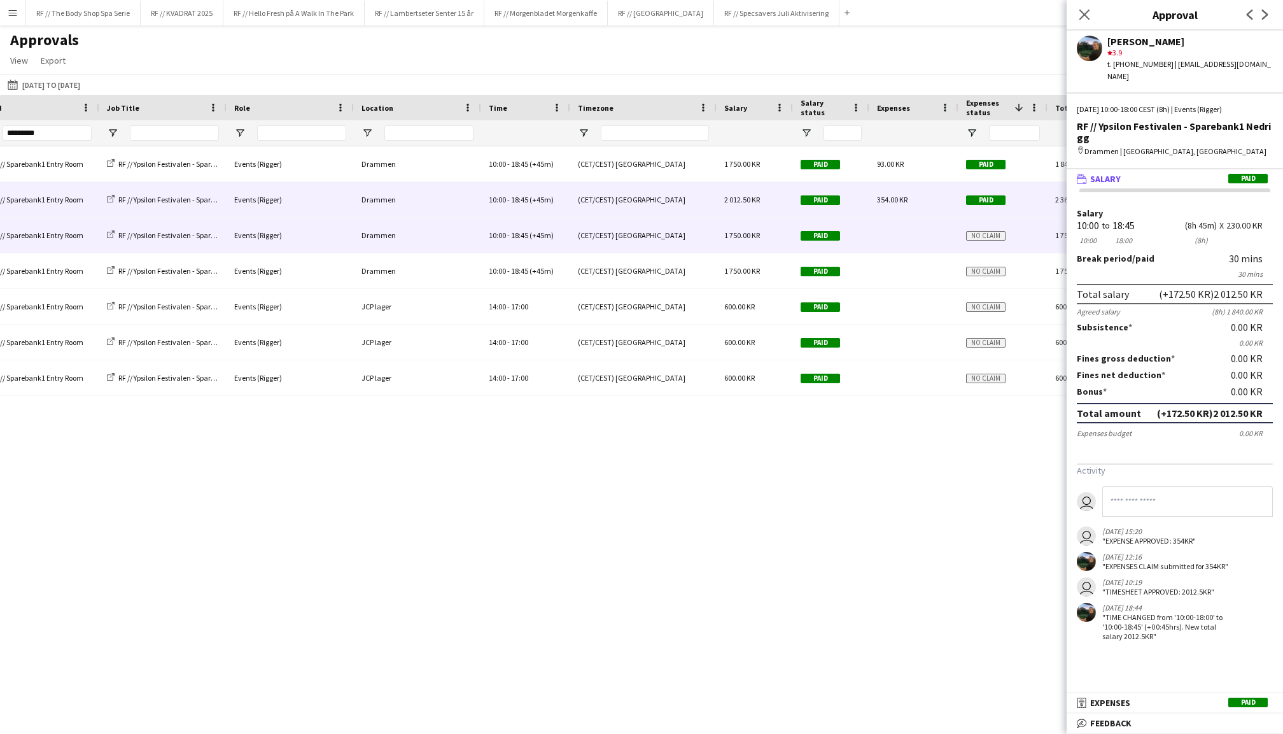
click at [535, 227] on div "10:00 - 18:45 (+45m)" at bounding box center [525, 235] width 89 height 35
click at [522, 201] on span "18:45" at bounding box center [519, 200] width 17 height 10
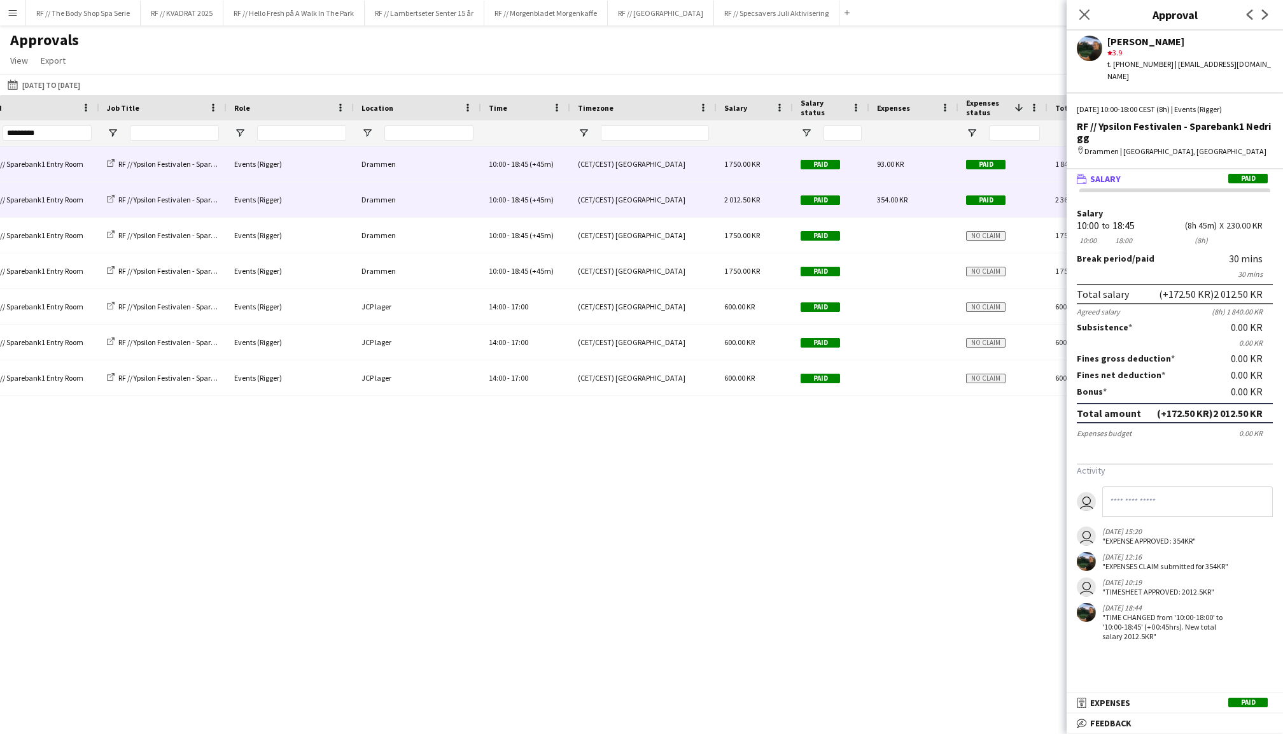
click at [529, 163] on span "(+45m)" at bounding box center [541, 164] width 24 height 10
click at [527, 201] on span "18:45" at bounding box center [519, 200] width 17 height 10
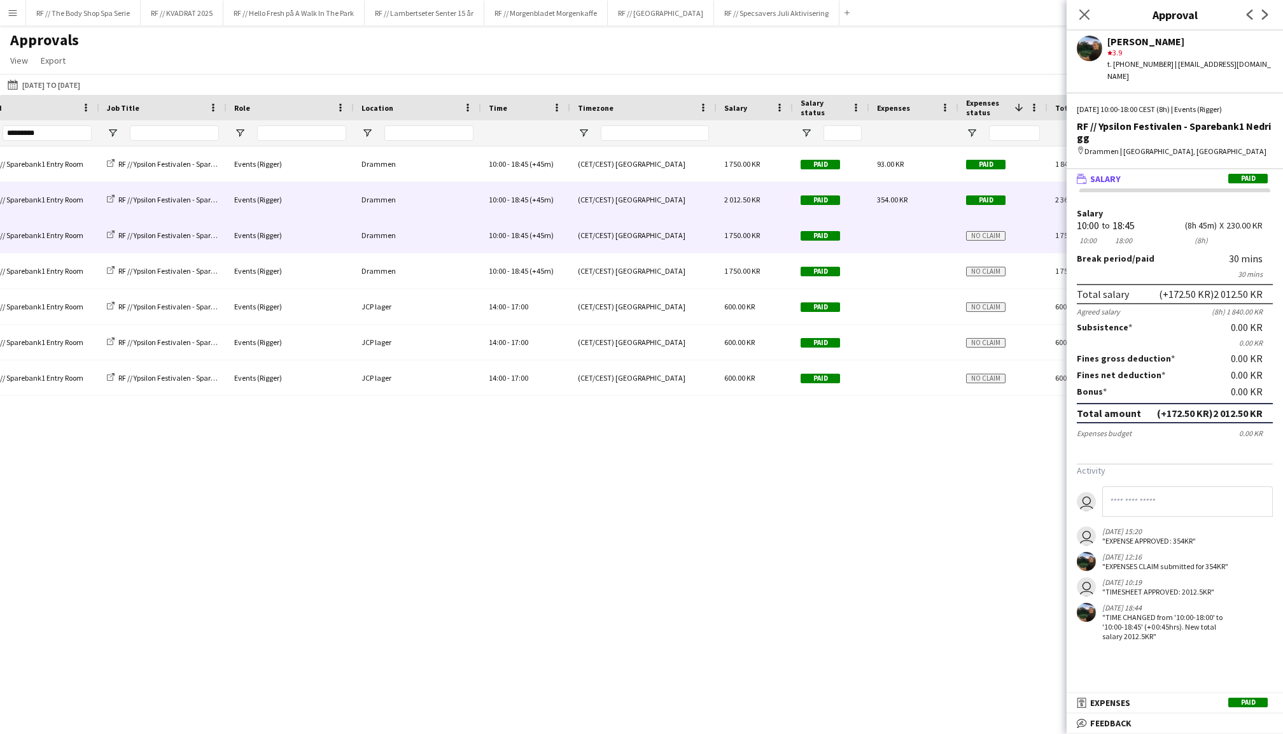
click at [527, 232] on span "18:45" at bounding box center [519, 235] width 17 height 10
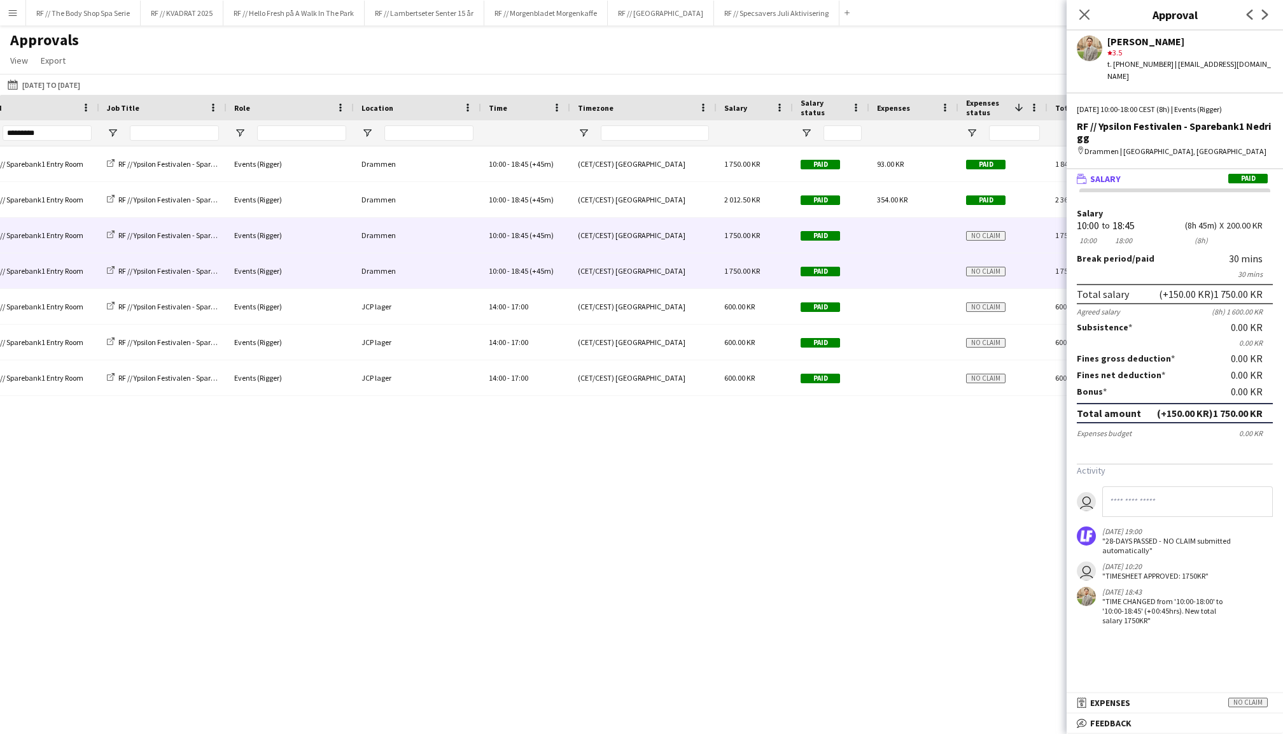
click at [527, 255] on div "10:00 - 18:45 (+45m)" at bounding box center [525, 270] width 89 height 35
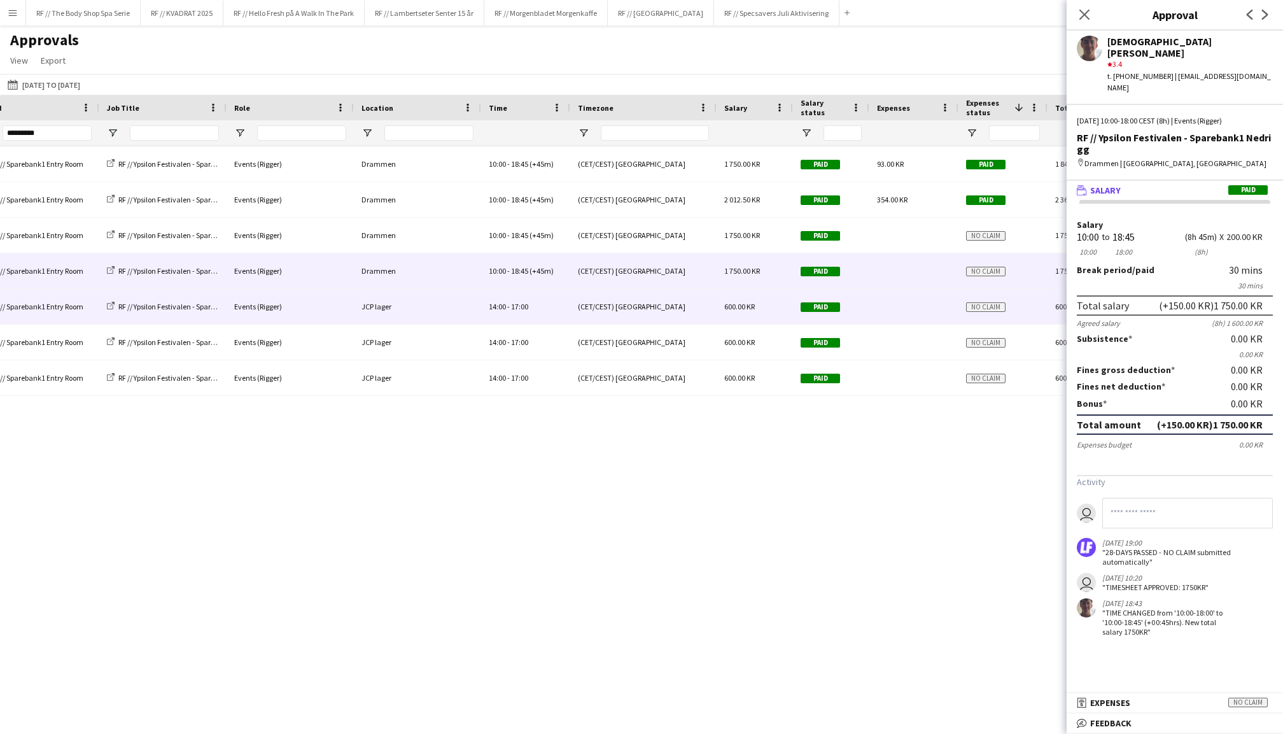
click at [513, 307] on span "17:00" at bounding box center [519, 307] width 17 height 10
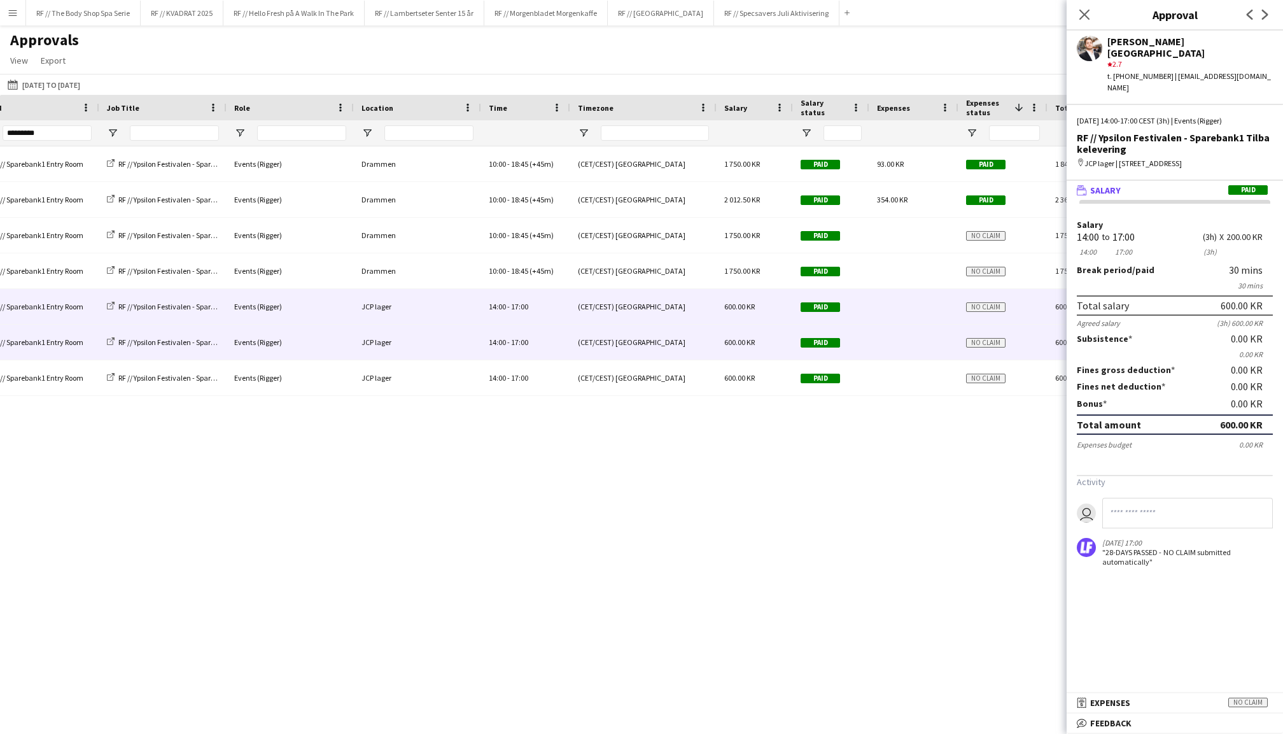
click at [515, 340] on span "17:00" at bounding box center [519, 342] width 17 height 10
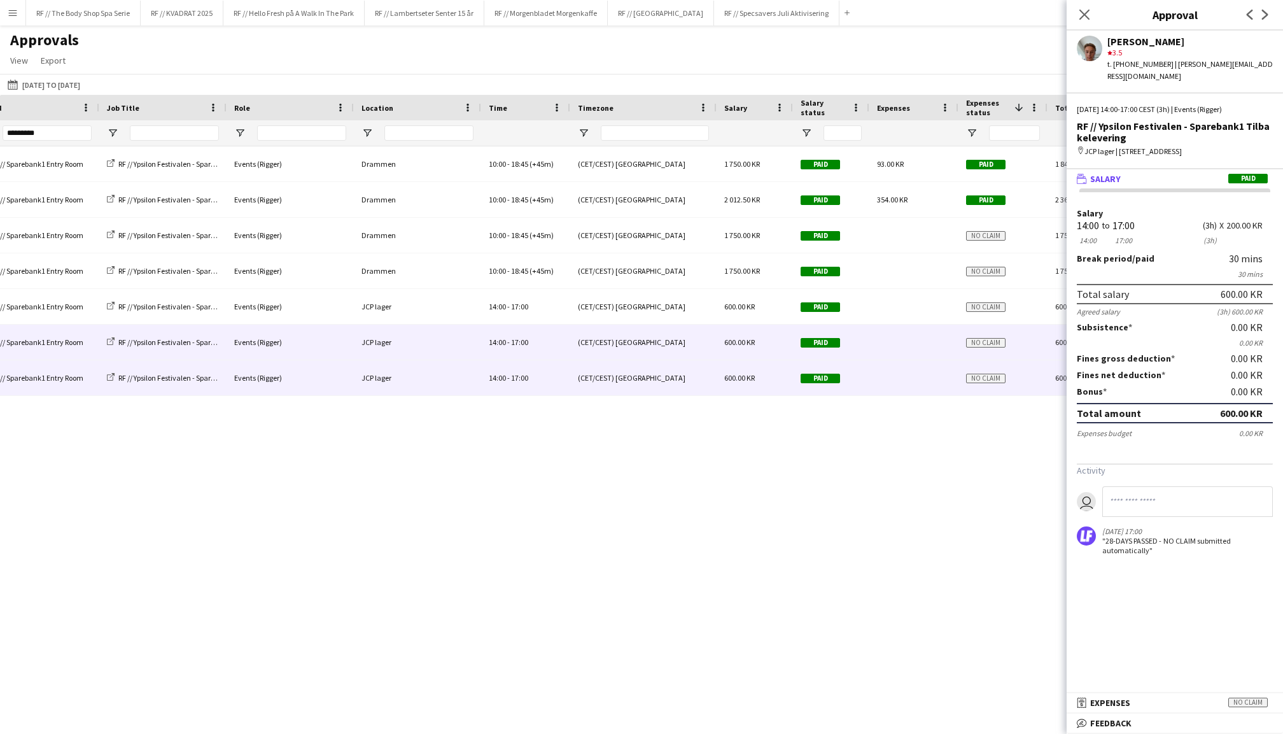
click at [515, 372] on div "14:00 - 17:00" at bounding box center [525, 377] width 89 height 35
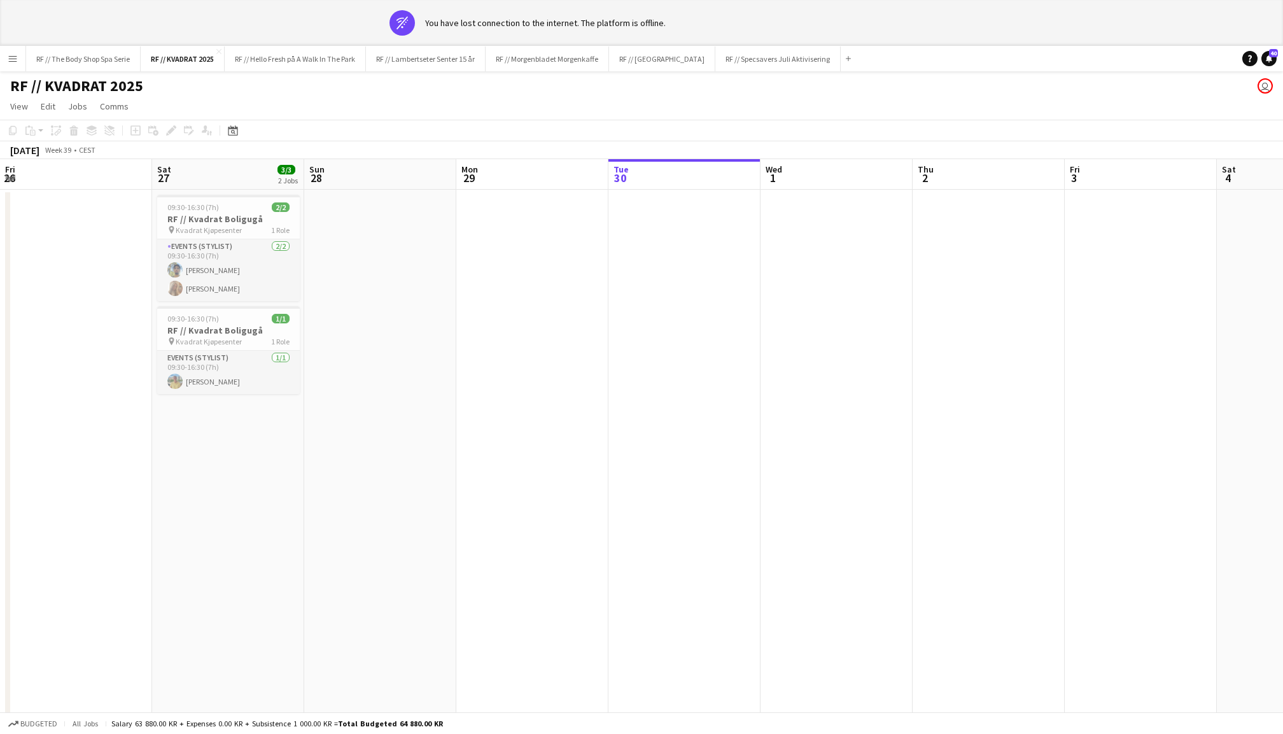
scroll to position [0, 303]
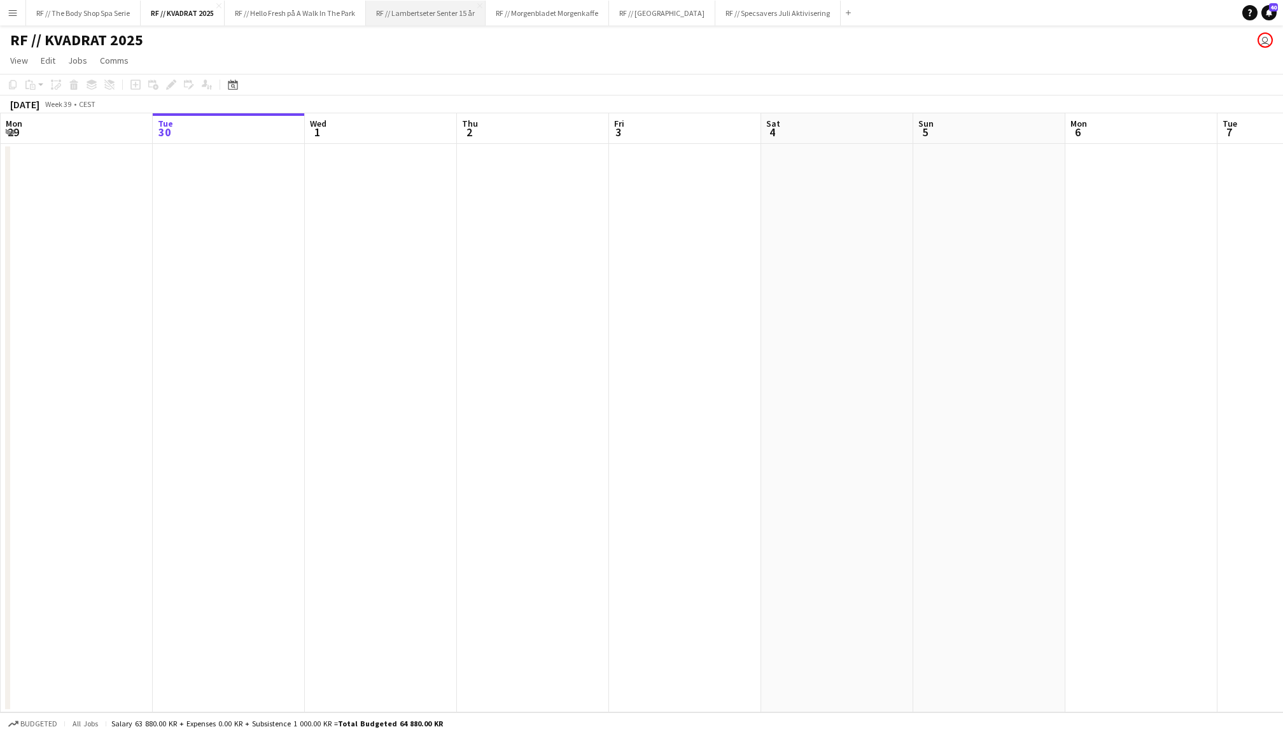
click at [445, 10] on button "RF // Lambertseter Senter 15 år Close" at bounding box center [426, 13] width 120 height 25
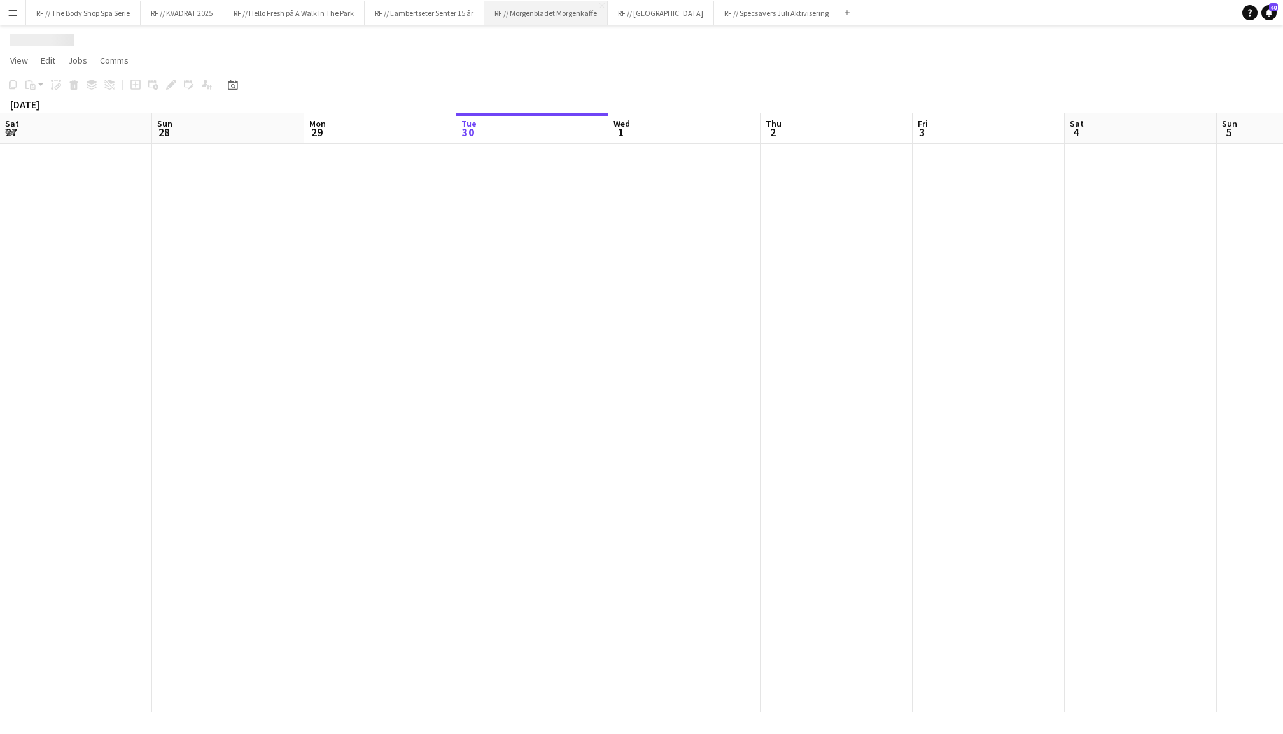
scroll to position [0, 303]
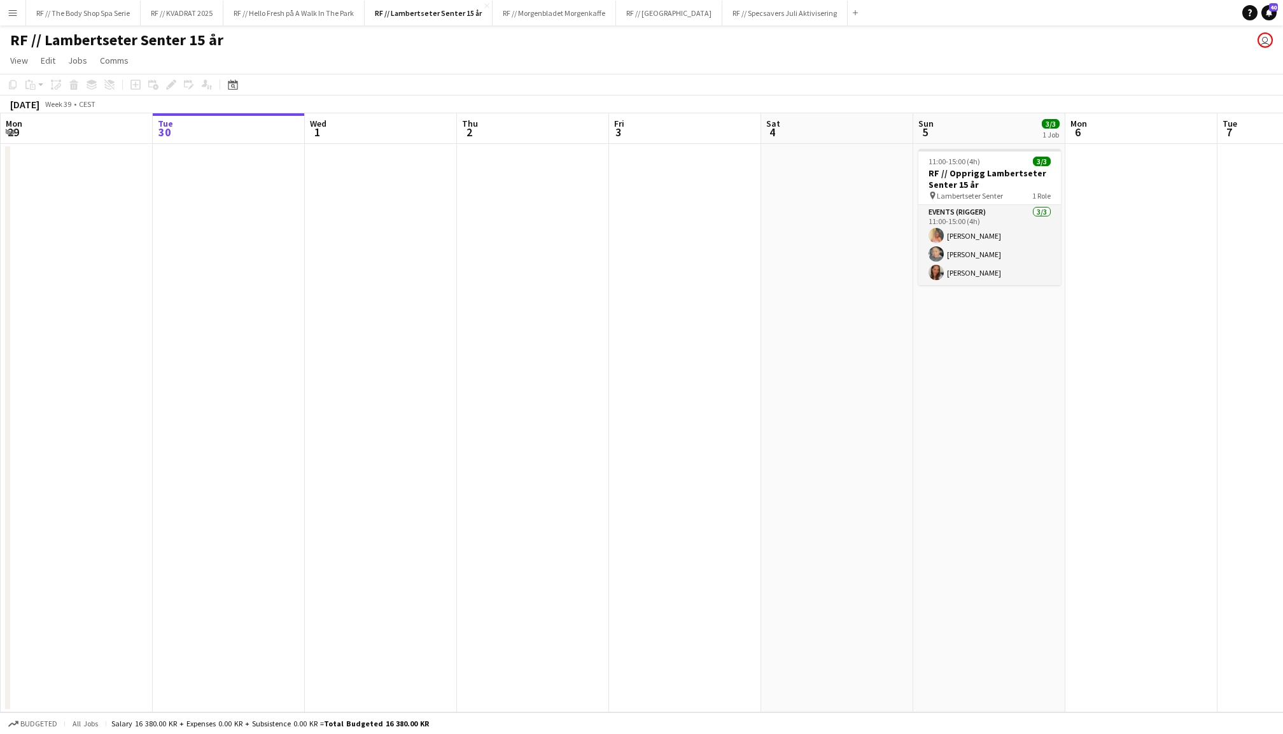
click at [847, 11] on div "Add" at bounding box center [854, 12] width 15 height 25
click at [853, 13] on app-icon "Add" at bounding box center [855, 12] width 5 height 5
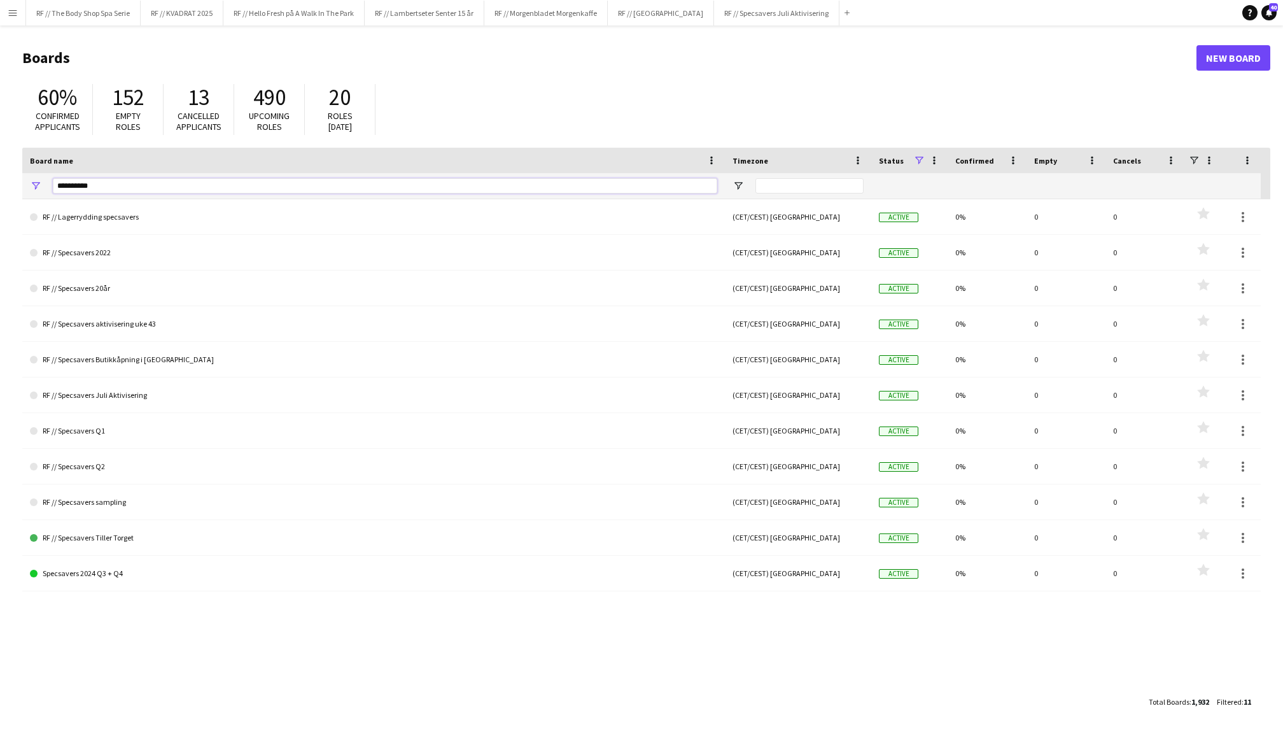
drag, startPoint x: 106, startPoint y: 184, endPoint x: 13, endPoint y: 183, distance: 92.9
click at [13, 183] on main "Boards New Board 60% Confirmed applicants 152 Empty roles 13 Cancelled applican…" at bounding box center [641, 378] width 1283 height 707
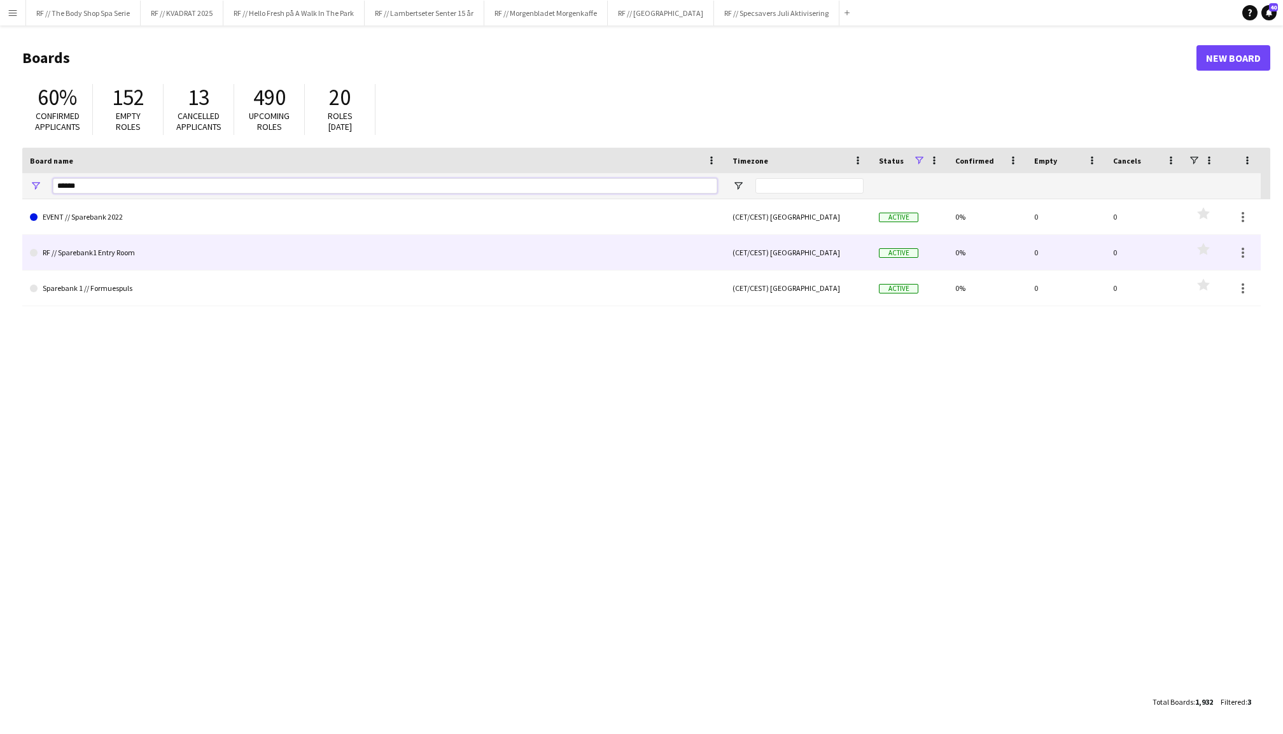
type input "******"
click at [148, 253] on link "RF // Sparebank1 Entry Room" at bounding box center [373, 253] width 687 height 36
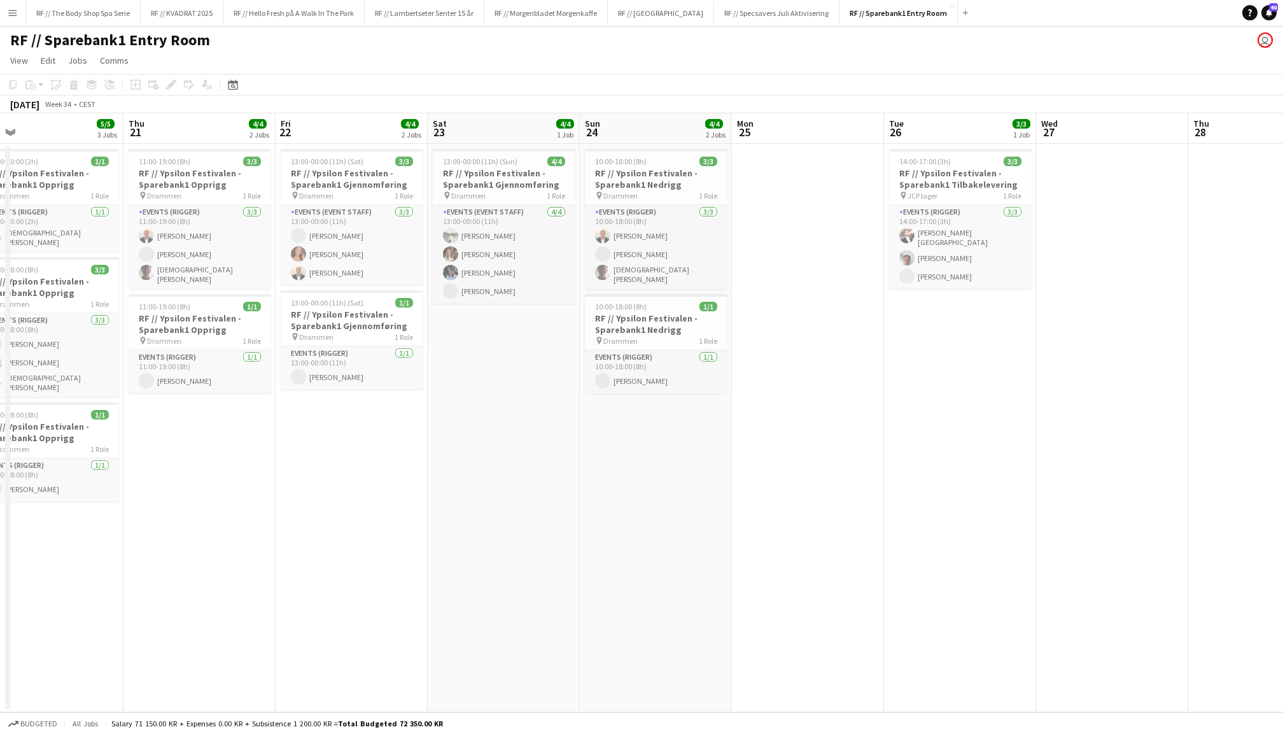
scroll to position [0, 423]
